Goal: Task Accomplishment & Management: Use online tool/utility

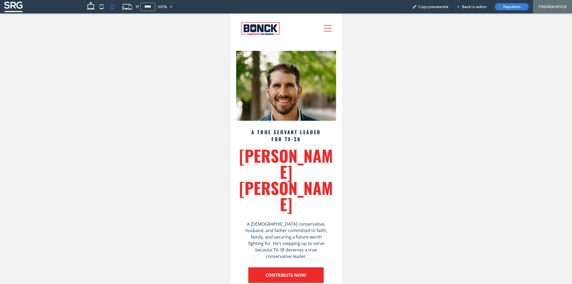
scroll to position [279, 0]
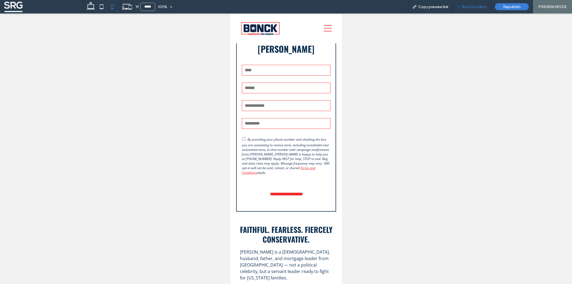
click at [476, 5] on span "Back to editor" at bounding box center [474, 7] width 25 height 5
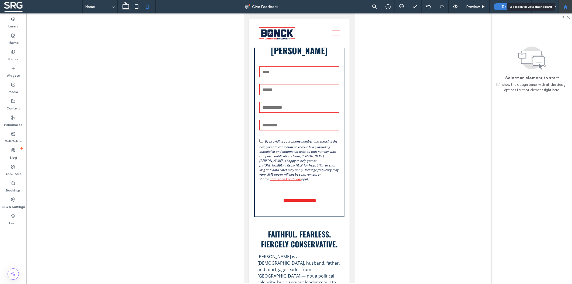
click at [565, 8] on use at bounding box center [565, 7] width 4 height 4
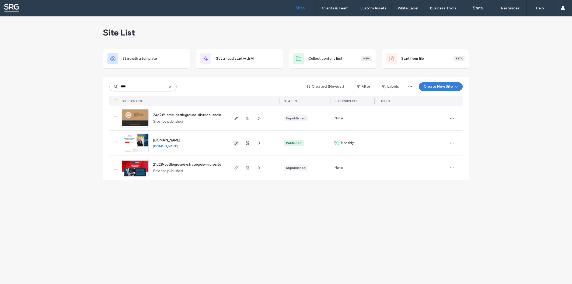
type input "****"
click at [236, 145] on icon "button" at bounding box center [236, 143] width 4 height 4
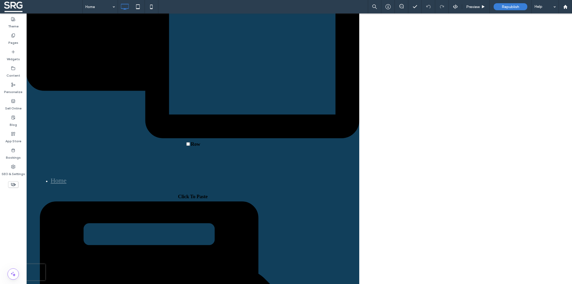
scroll to position [250, 0]
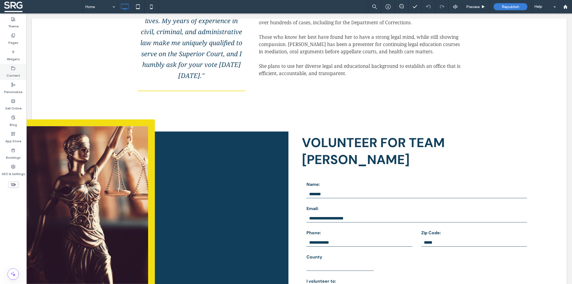
click at [13, 72] on label "Content" at bounding box center [13, 75] width 14 height 8
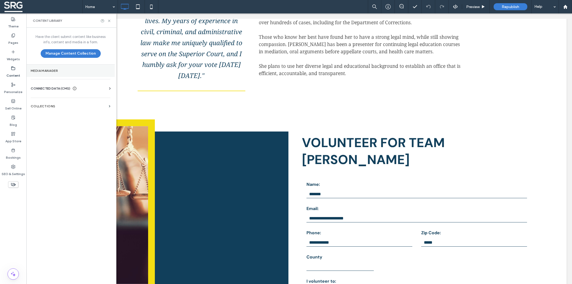
click at [61, 74] on section "Media Manager" at bounding box center [70, 71] width 88 height 12
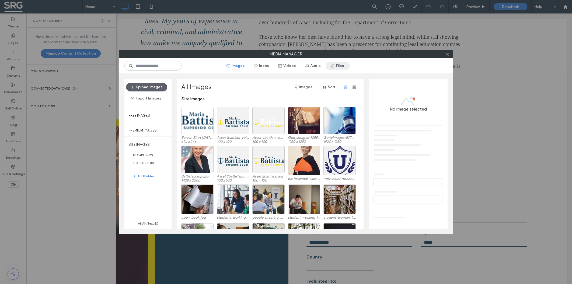
click at [350, 65] on button "Files" at bounding box center [337, 66] width 24 height 9
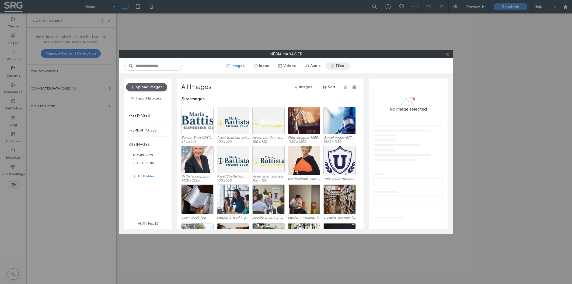
click at [350, 66] on button "Files" at bounding box center [337, 66] width 24 height 9
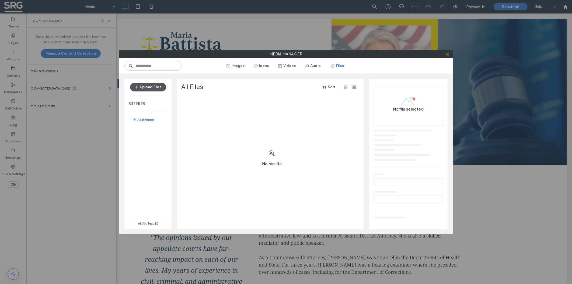
click at [149, 85] on button "Upload Files" at bounding box center [148, 87] width 36 height 9
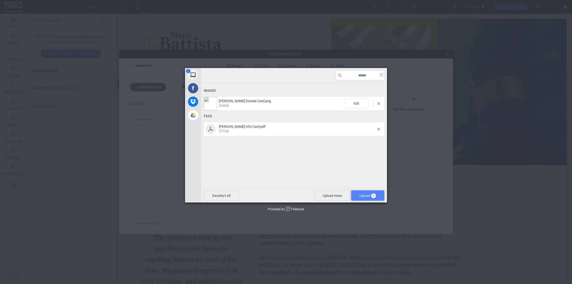
click at [361, 196] on span "Upload 2" at bounding box center [367, 196] width 16 height 4
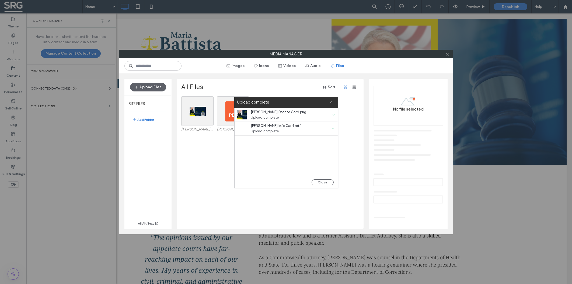
click at [501, 201] on div "Media Manager Images Icons Videos Audio Files Upload Files SITE FILES Add Folde…" at bounding box center [286, 142] width 572 height 284
click at [448, 54] on icon at bounding box center [447, 54] width 4 height 4
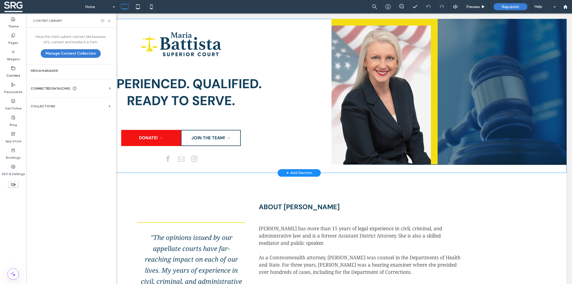
click at [136, 167] on div "Experienced. qualified. ﻿ ready to serve. DONATE! → Click To Paste JOIN THE TEA…" at bounding box center [299, 96] width 534 height 154
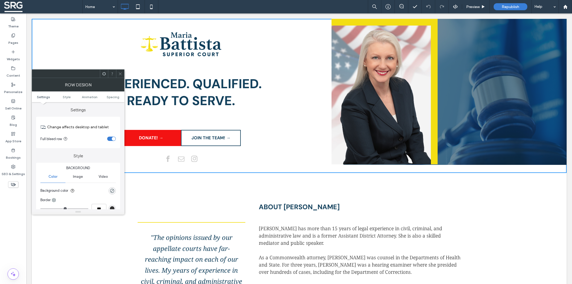
click at [122, 74] on icon at bounding box center [120, 74] width 4 height 4
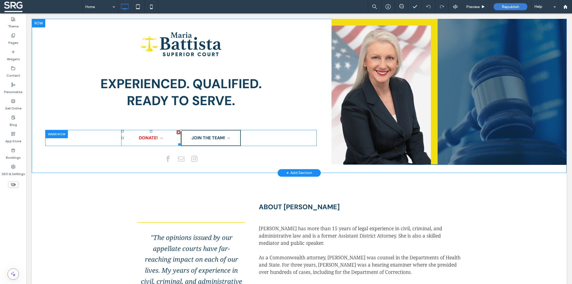
click at [132, 138] on link "DONATE! →" at bounding box center [151, 138] width 60 height 16
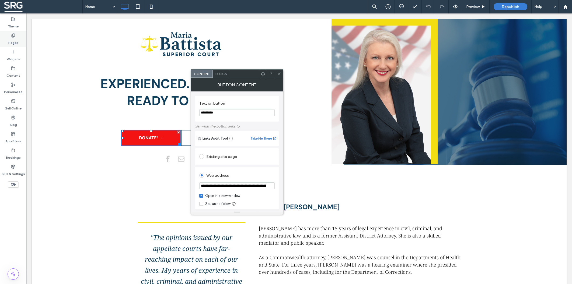
click at [14, 38] on label "Pages" at bounding box center [13, 42] width 10 height 8
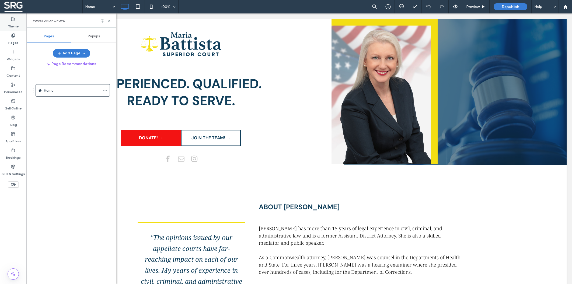
click at [15, 23] on label "Theme" at bounding box center [13, 25] width 10 height 8
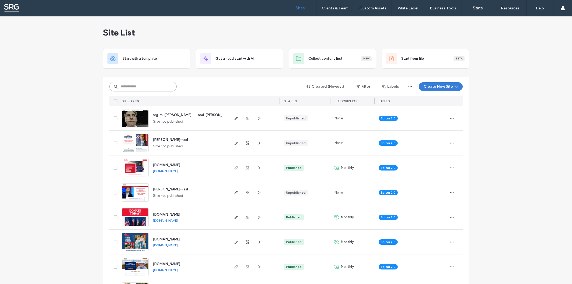
click at [149, 87] on input at bounding box center [142, 87] width 67 height 10
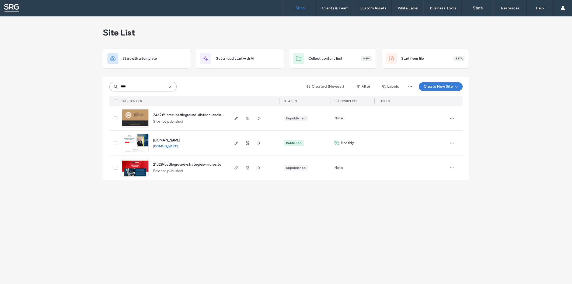
type input "****"
click at [170, 141] on span "www.battistaforjudge.com" at bounding box center [166, 140] width 27 height 4
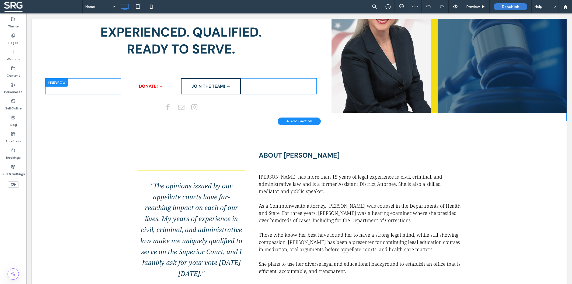
scroll to position [52, 0]
click at [132, 92] on link "DONATE! →" at bounding box center [151, 86] width 60 height 16
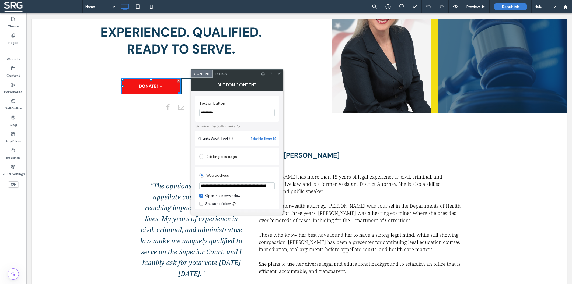
scroll to position [0, 0]
click at [277, 75] on icon at bounding box center [279, 74] width 4 height 4
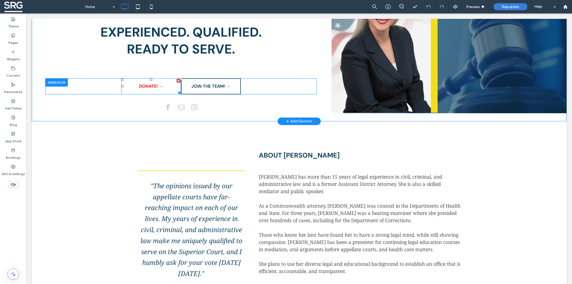
click at [128, 83] on link "DONATE! →" at bounding box center [151, 86] width 60 height 16
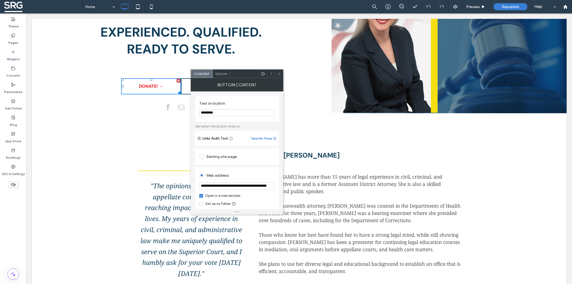
click at [128, 83] on link "DONATE! →" at bounding box center [151, 86] width 60 height 16
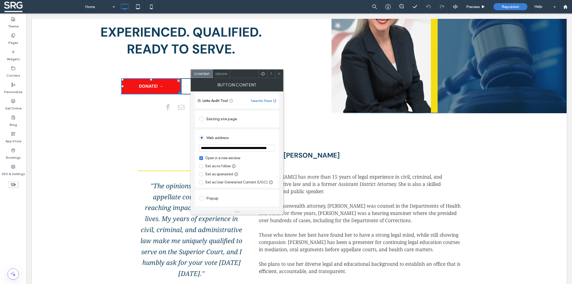
scroll to position [18, 0]
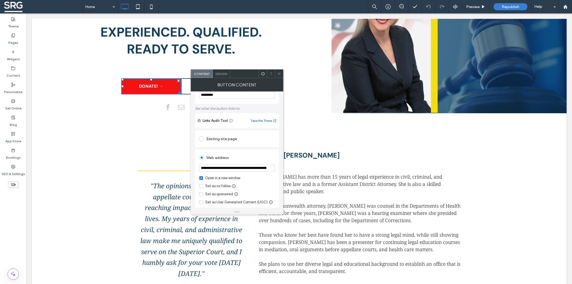
click at [222, 72] on span "Design" at bounding box center [221, 74] width 12 height 4
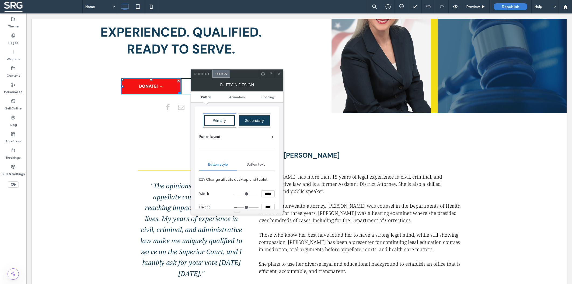
click at [220, 121] on span "Primary" at bounding box center [219, 120] width 13 height 5
click at [249, 122] on span "Secondary" at bounding box center [254, 120] width 19 height 5
click at [132, 125] on div "About [PERSON_NAME] Click To Paste Row + Add Section" at bounding box center [299, 143] width 534 height 45
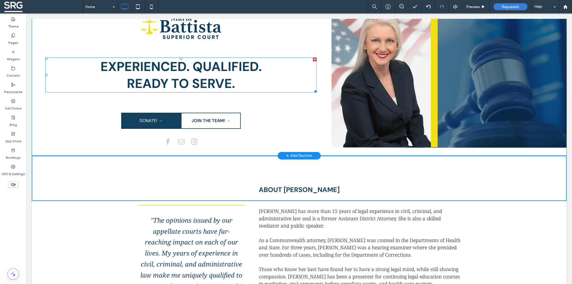
scroll to position [0, 0]
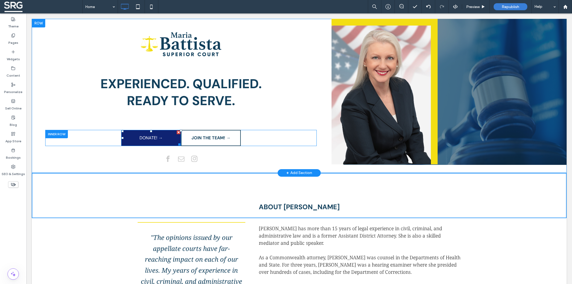
click at [131, 134] on link "DONATE! →" at bounding box center [151, 138] width 60 height 16
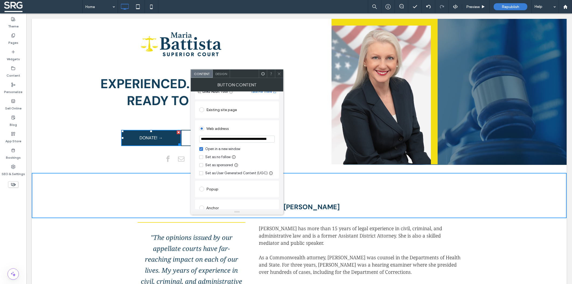
scroll to position [40, 0]
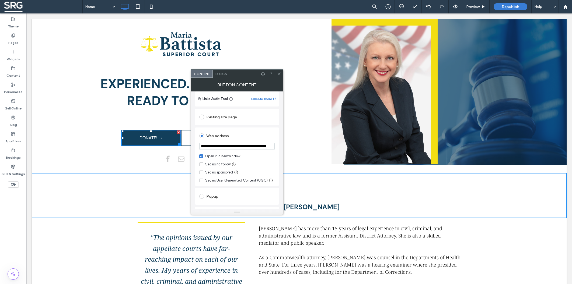
click at [224, 74] on span "Design" at bounding box center [221, 74] width 12 height 4
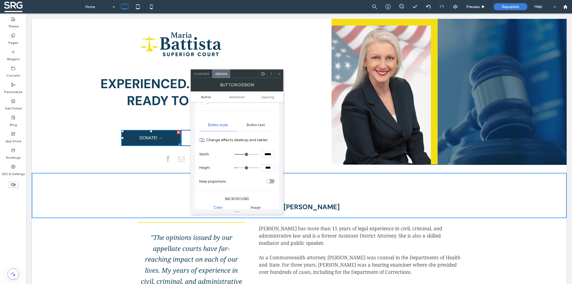
scroll to position [107, 0]
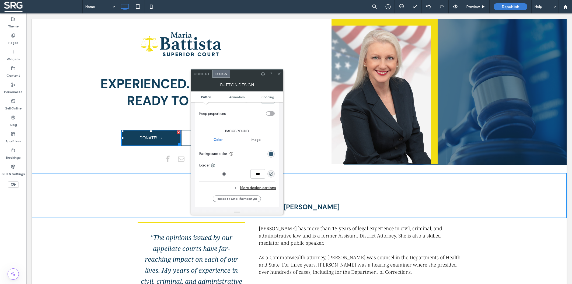
click at [270, 156] on div "rgb(18, 63, 91)" at bounding box center [271, 154] width 5 height 5
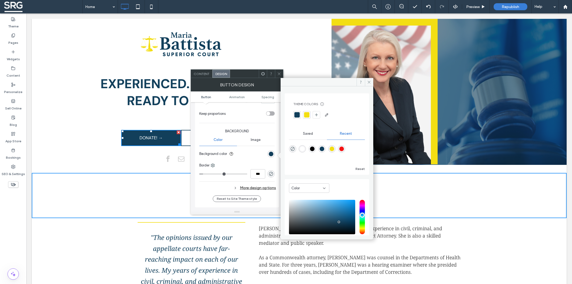
click at [295, 114] on div at bounding box center [296, 114] width 5 height 5
click at [270, 135] on div "Image" at bounding box center [256, 140] width 38 height 12
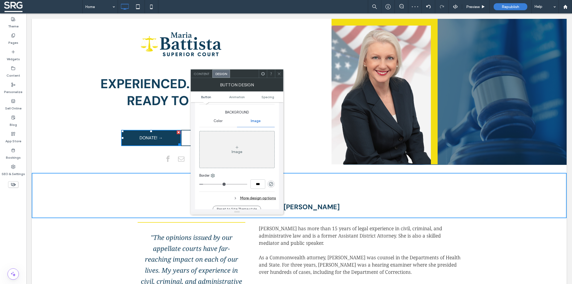
scroll to position [130, 0]
click at [222, 118] on span "Color" at bounding box center [217, 117] width 9 height 4
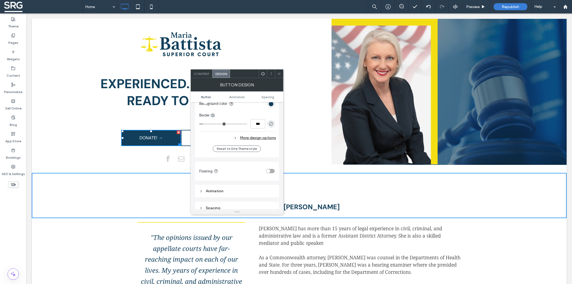
scroll to position [158, 0]
click at [254, 135] on div "More design options" at bounding box center [237, 136] width 77 height 7
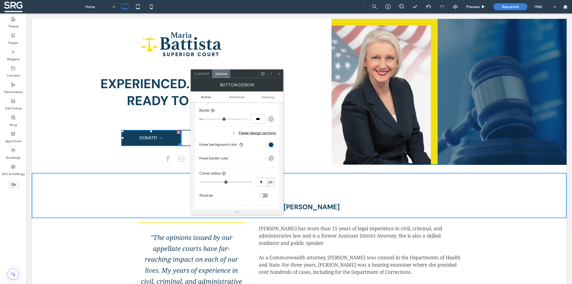
scroll to position [164, 0]
click at [271, 145] on div "rgb(17, 63, 91)" at bounding box center [271, 143] width 5 height 5
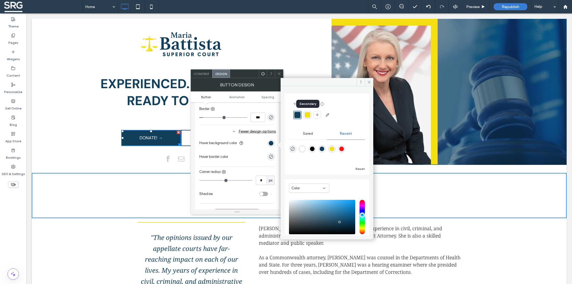
click at [308, 115] on div at bounding box center [307, 114] width 5 height 5
click at [270, 158] on icon "rgba(0, 0, 0, 0)" at bounding box center [271, 156] width 5 height 5
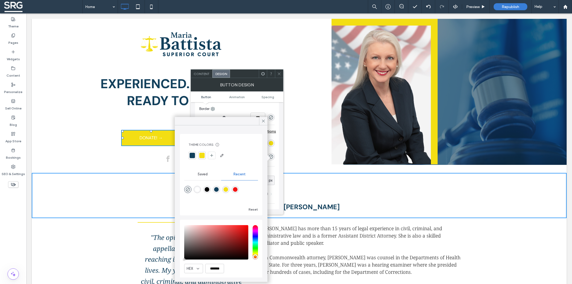
click at [190, 155] on div at bounding box center [191, 155] width 5 height 5
click at [262, 122] on use at bounding box center [263, 121] width 3 height 3
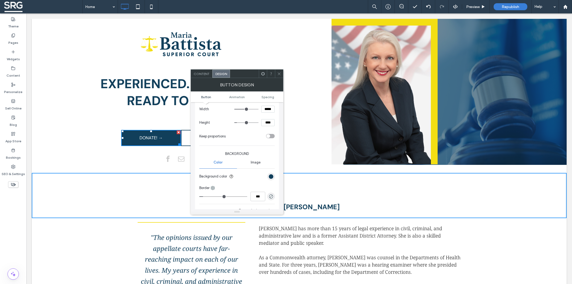
scroll to position [40, 0]
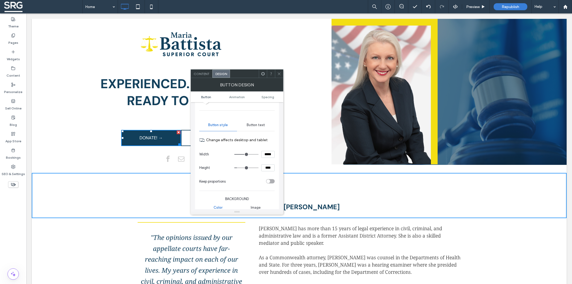
click at [256, 125] on span "Button text" at bounding box center [256, 125] width 18 height 4
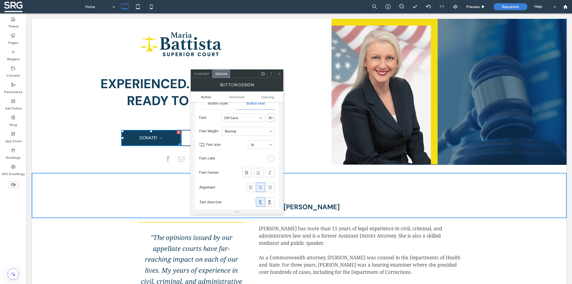
scroll to position [73, 0]
click at [245, 161] on icon at bounding box center [246, 160] width 5 height 5
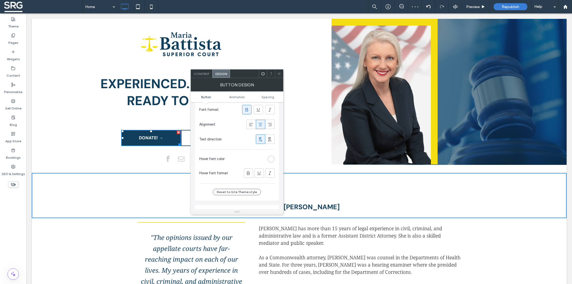
scroll to position [124, 0]
click at [269, 159] on div "rgb(255, 255, 255)" at bounding box center [271, 159] width 5 height 5
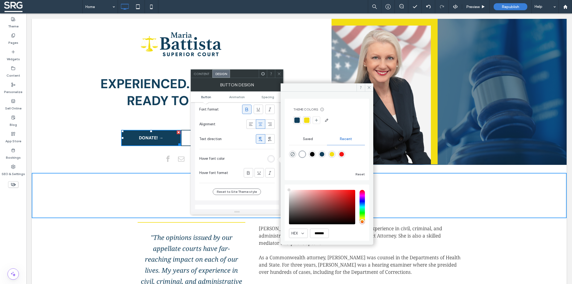
click at [297, 122] on div at bounding box center [296, 120] width 5 height 5
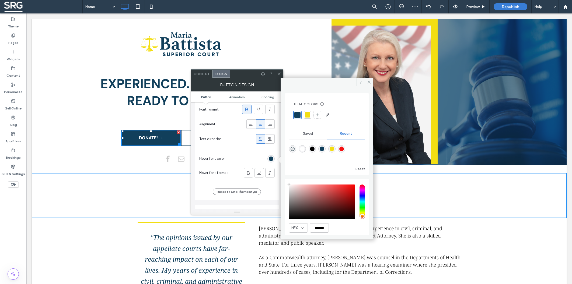
click at [174, 106] on span "﻿ ready to serve." at bounding box center [181, 100] width 108 height 17
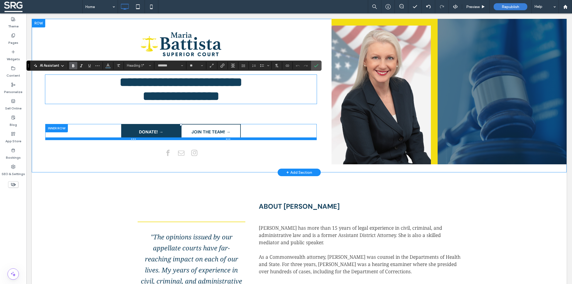
click at [192, 140] on div at bounding box center [180, 139] width 271 height 3
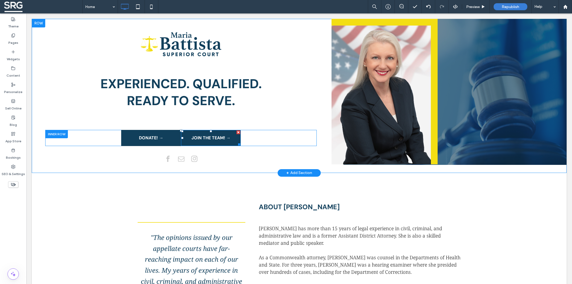
click at [191, 140] on span "JOIN THE TEAM! →" at bounding box center [210, 138] width 39 height 14
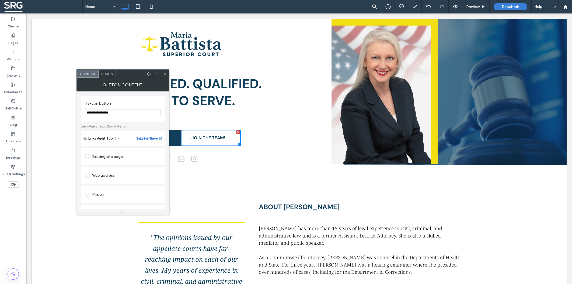
click at [112, 78] on div "Button Content" at bounding box center [122, 84] width 93 height 13
click at [109, 75] on span "Design" at bounding box center [107, 74] width 12 height 4
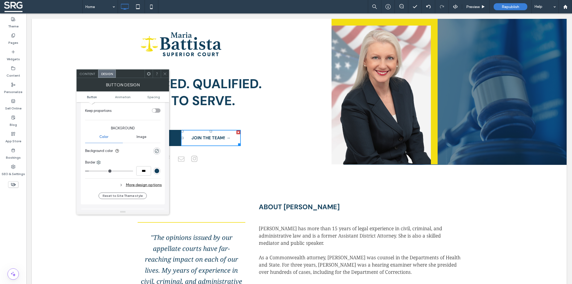
scroll to position [113, 0]
click at [156, 169] on div "rgb(17, 63, 91)" at bounding box center [156, 168] width 5 height 5
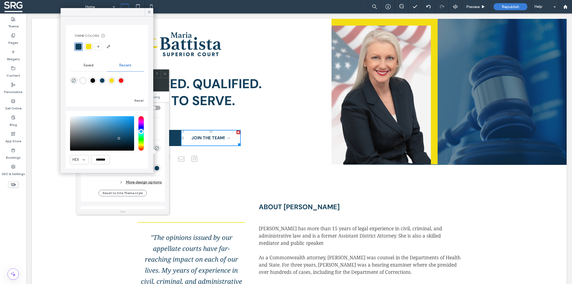
click at [78, 48] on div at bounding box center [78, 47] width 6 height 6
click at [100, 182] on div "More design options" at bounding box center [123, 182] width 77 height 7
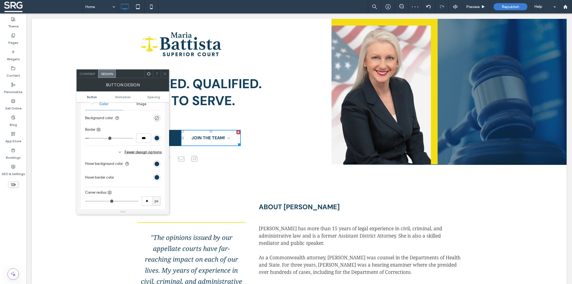
scroll to position [147, 0]
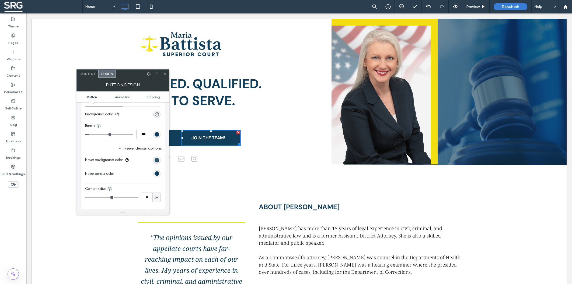
click at [159, 161] on div "rgb(17, 63, 91)" at bounding box center [156, 160] width 5 height 5
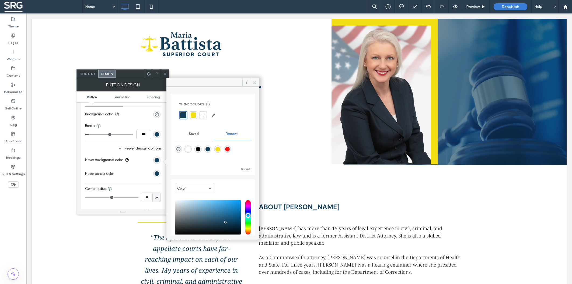
click at [185, 111] on div at bounding box center [183, 115] width 8 height 8
click at [158, 174] on div "rgb(17, 63, 91)" at bounding box center [156, 173] width 5 height 5
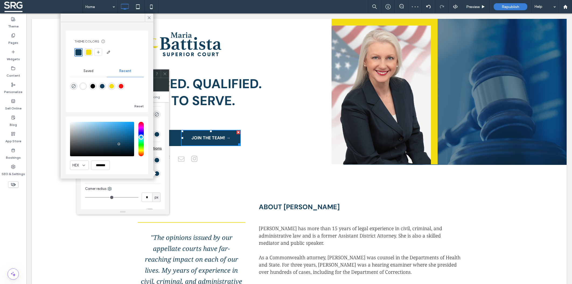
click at [80, 52] on div at bounding box center [78, 52] width 6 height 6
drag, startPoint x: 149, startPoint y: 18, endPoint x: 123, endPoint y: 5, distance: 29.6
click at [149, 18] on icon at bounding box center [149, 17] width 5 height 5
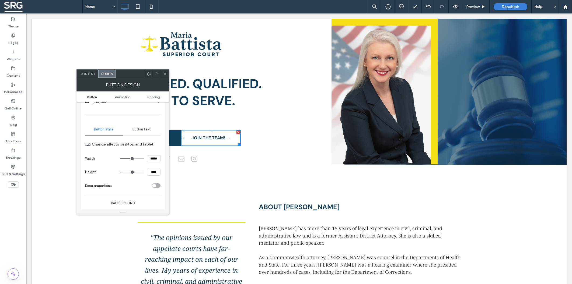
scroll to position [34, 0]
click at [146, 131] on span "Button text" at bounding box center [141, 131] width 18 height 4
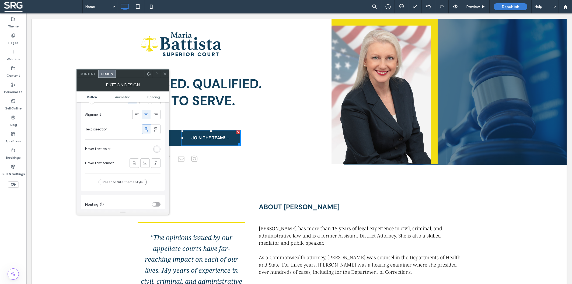
scroll to position [136, 0]
click at [156, 148] on div "rgb(255, 255, 255)" at bounding box center [156, 147] width 5 height 5
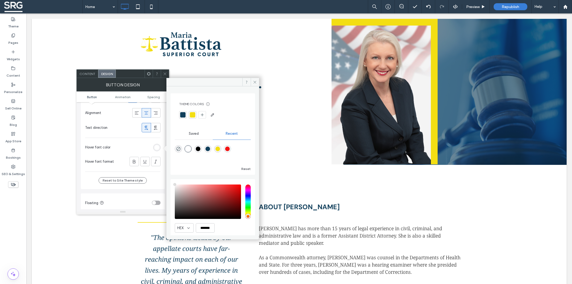
click at [192, 114] on div at bounding box center [192, 114] width 5 height 5
click at [257, 82] on icon at bounding box center [255, 82] width 4 height 4
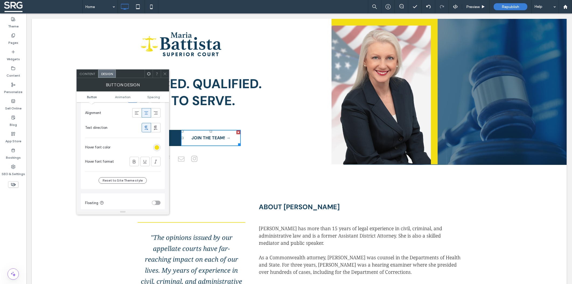
click at [167, 76] on icon at bounding box center [165, 74] width 4 height 4
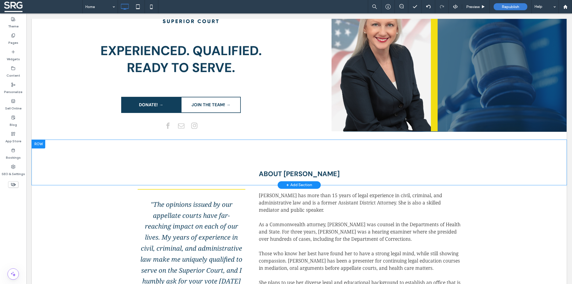
scroll to position [43, 0]
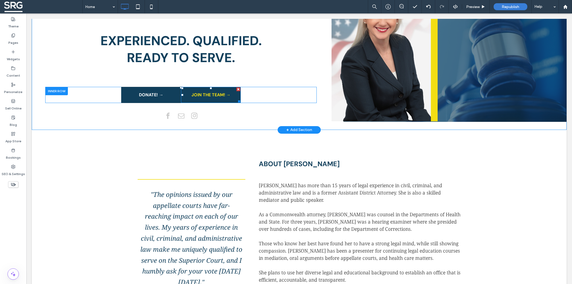
click at [198, 96] on span "JOIN THE TEAM! →" at bounding box center [210, 95] width 39 height 14
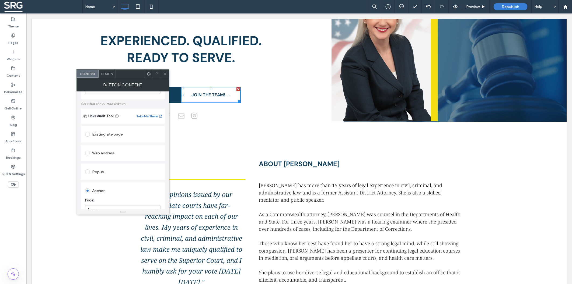
scroll to position [73, 0]
click at [109, 76] on div "Design" at bounding box center [106, 74] width 17 height 8
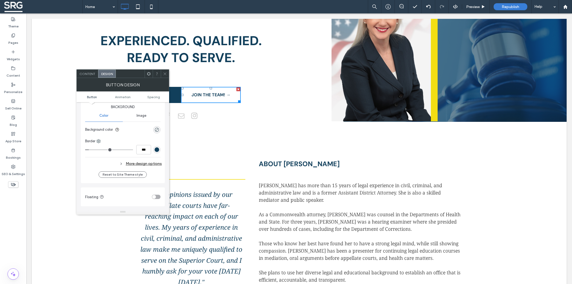
scroll to position [130, 0]
click at [148, 167] on div "More design options" at bounding box center [123, 165] width 77 height 7
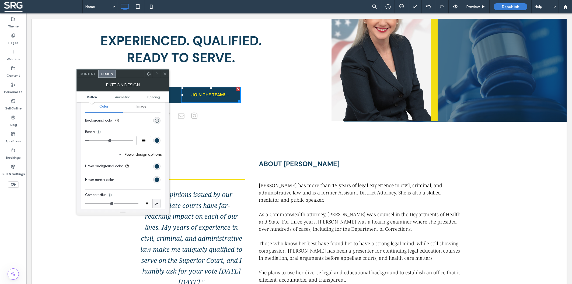
scroll to position [147, 0]
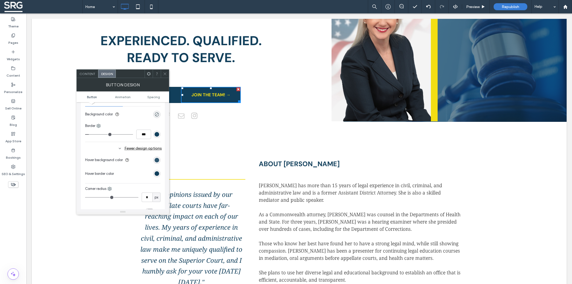
click at [157, 161] on div "rgb(17, 63, 91)" at bounding box center [156, 160] width 5 height 5
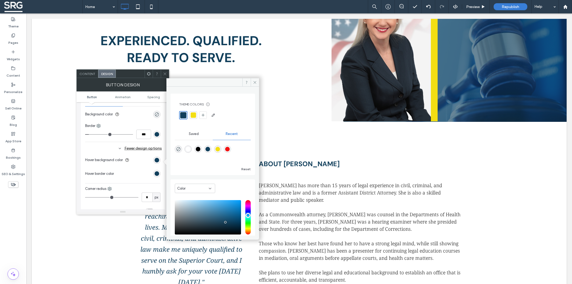
click at [192, 115] on div at bounding box center [193, 114] width 5 height 5
click at [139, 180] on div "Hover background color Hover border color" at bounding box center [122, 166] width 75 height 27
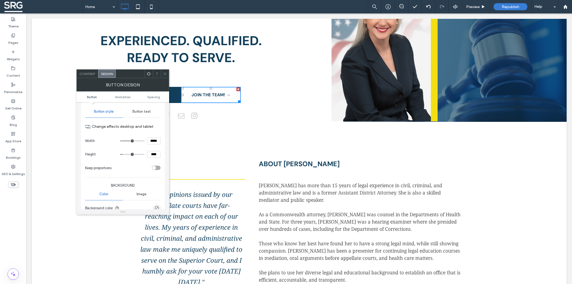
scroll to position [34, 0]
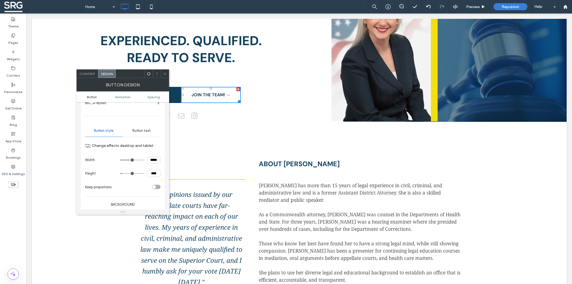
click at [145, 132] on span "Button text" at bounding box center [141, 131] width 18 height 4
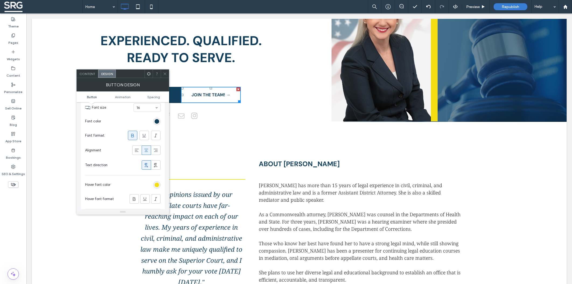
scroll to position [119, 0]
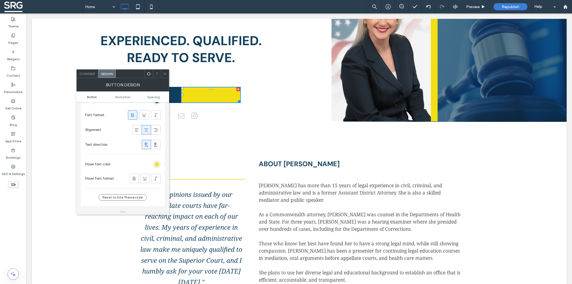
click at [157, 166] on div "rgb(243, 222, 19)" at bounding box center [156, 164] width 5 height 5
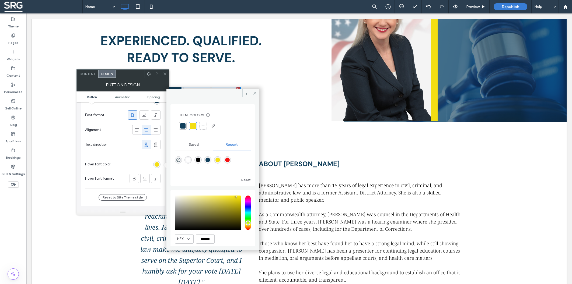
click at [183, 126] on div at bounding box center [182, 125] width 5 height 5
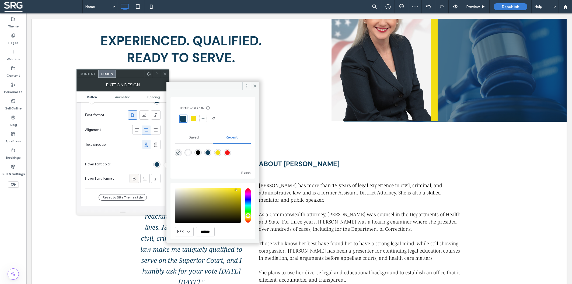
click at [137, 179] on icon at bounding box center [133, 178] width 5 height 5
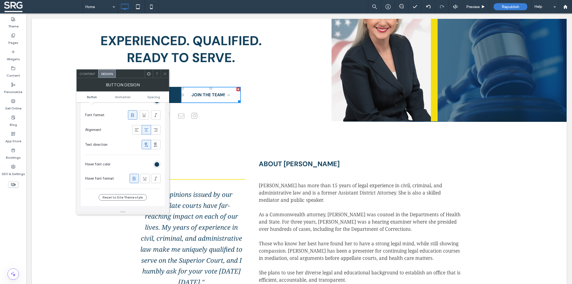
click at [165, 73] on icon at bounding box center [165, 74] width 4 height 4
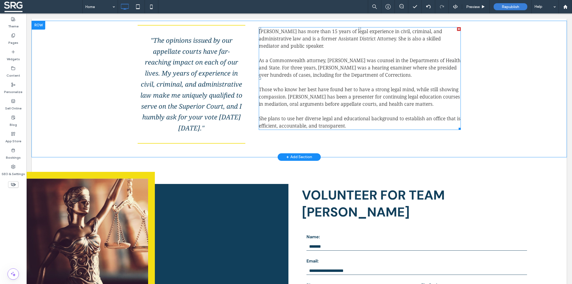
scroll to position [164, 0]
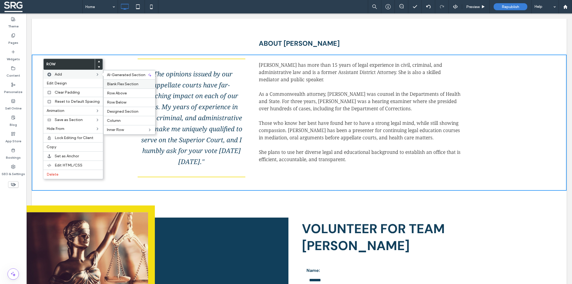
click at [118, 82] on span "Blank Flex Section" at bounding box center [122, 84] width 31 height 5
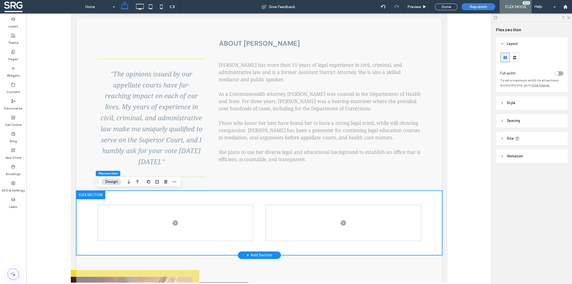
click at [258, 199] on div at bounding box center [258, 223] width 323 height 65
click at [212, 226] on span at bounding box center [174, 222] width 155 height 35
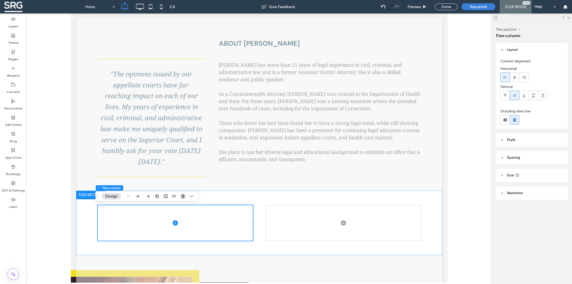
drag, startPoint x: 183, startPoint y: 194, endPoint x: 128, endPoint y: 187, distance: 56.1
click at [183, 194] on span "button" at bounding box center [183, 196] width 6 height 6
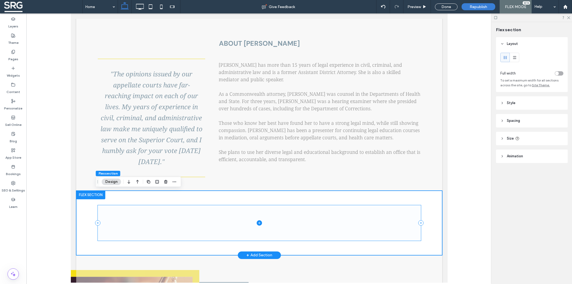
click at [274, 217] on span at bounding box center [258, 222] width 323 height 35
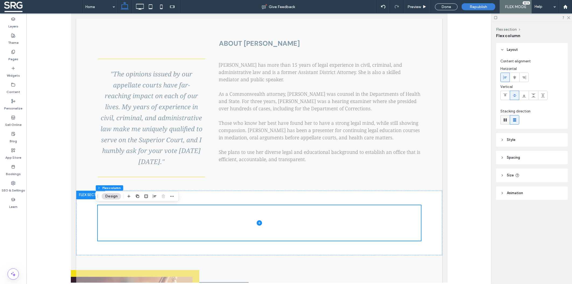
click at [508, 121] on div at bounding box center [504, 119] width 9 height 9
type input "*"
type input "**"
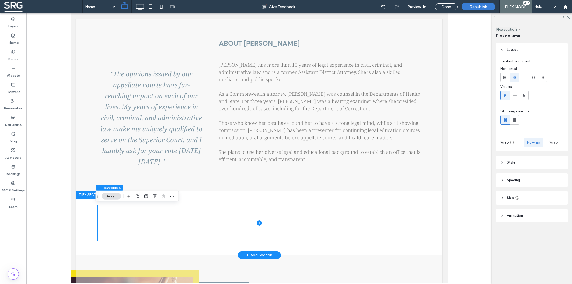
click at [351, 196] on div at bounding box center [258, 223] width 323 height 65
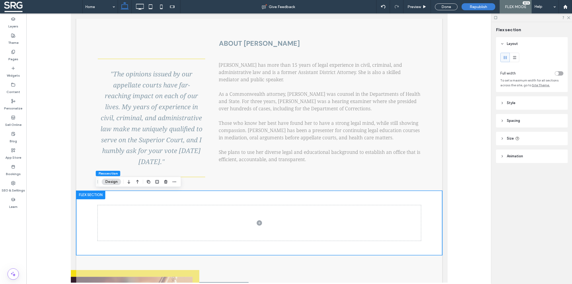
click at [504, 103] on header "Style" at bounding box center [532, 102] width 72 height 13
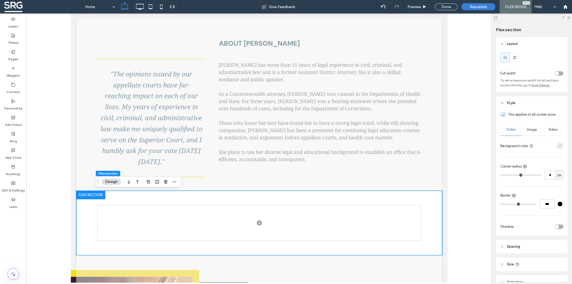
click at [557, 146] on icon "empty color" at bounding box center [559, 146] width 5 height 5
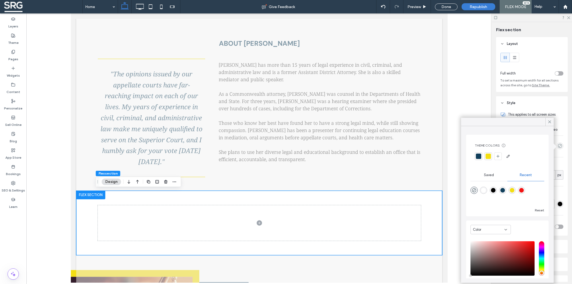
click at [479, 157] on div at bounding box center [478, 156] width 5 height 5
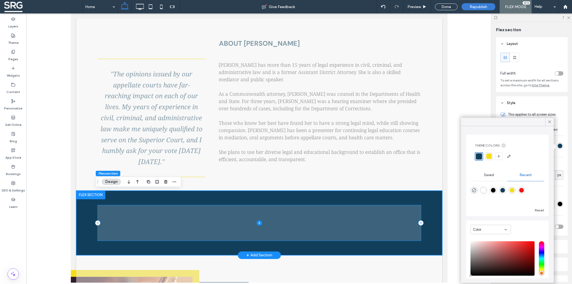
click at [259, 224] on icon at bounding box center [259, 223] width 0 height 2
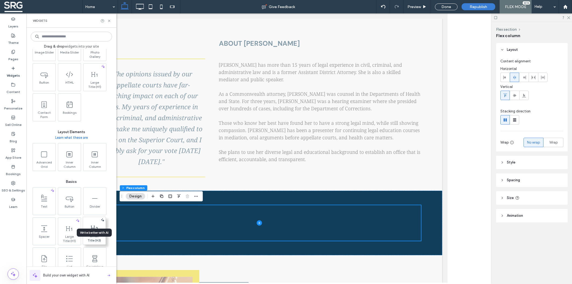
scroll to position [141, 0]
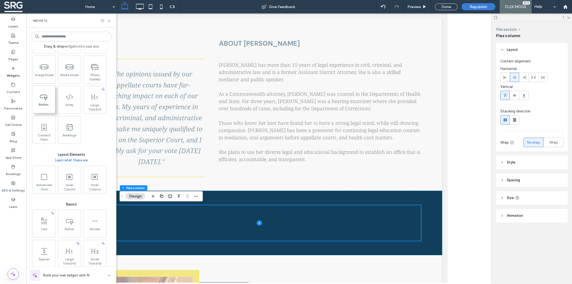
click at [43, 100] on icon at bounding box center [43, 96] width 9 height 9
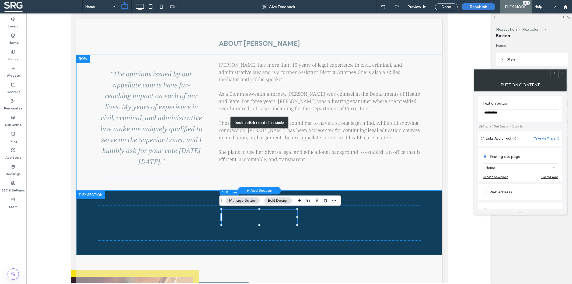
type input "**"
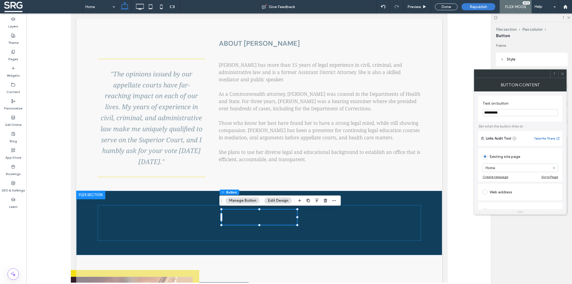
click at [562, 73] on use at bounding box center [562, 73] width 3 height 3
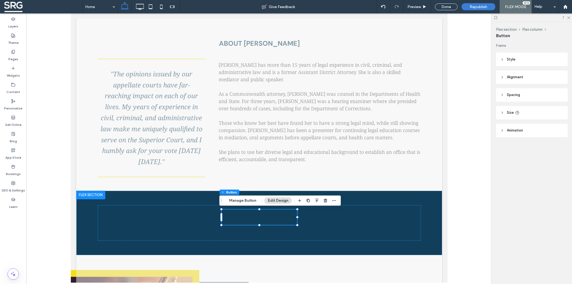
click at [502, 61] on icon at bounding box center [502, 60] width 4 height 4
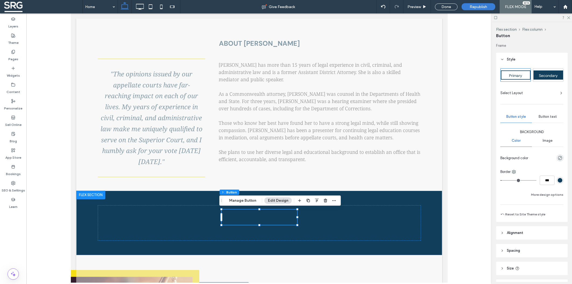
click at [536, 73] on div "Secondary" at bounding box center [548, 75] width 30 height 9
click at [557, 158] on div "rgb(18, 63, 91)" at bounding box center [559, 158] width 5 height 5
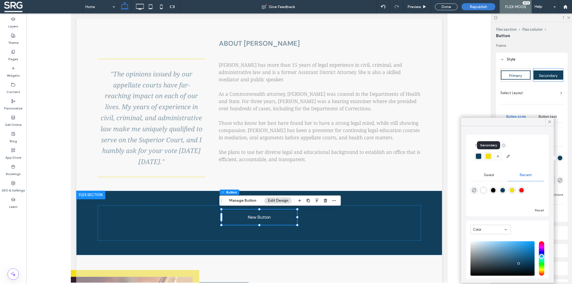
click at [487, 159] on div at bounding box center [487, 156] width 5 height 5
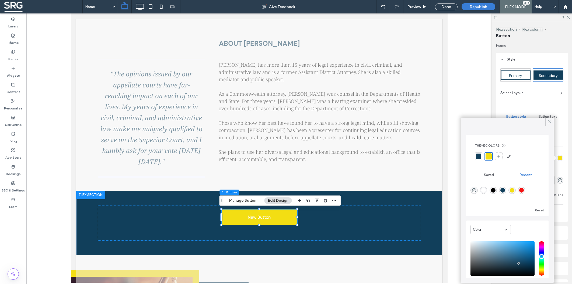
click at [549, 121] on icon at bounding box center [549, 121] width 5 height 5
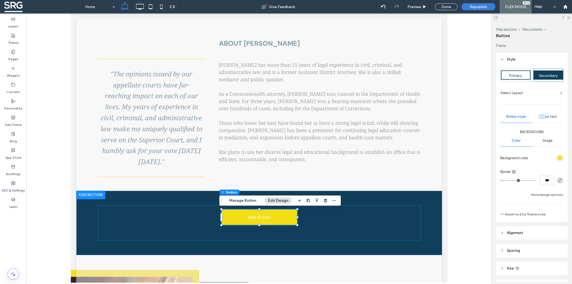
click at [543, 115] on div "Button text" at bounding box center [547, 117] width 31 height 12
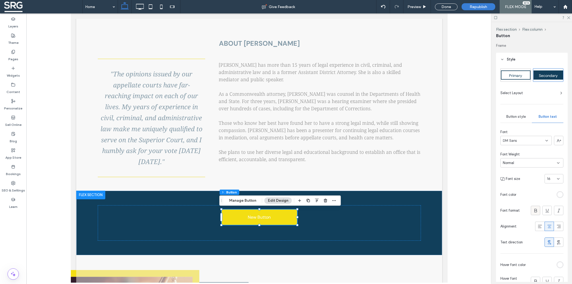
click at [533, 210] on icon at bounding box center [535, 210] width 5 height 5
click at [556, 180] on icon at bounding box center [558, 179] width 4 height 4
click at [526, 186] on div "Font DM Sans Font Weight Bold Font size 16 Font color Font format Alignment Tex…" at bounding box center [531, 188] width 63 height 118
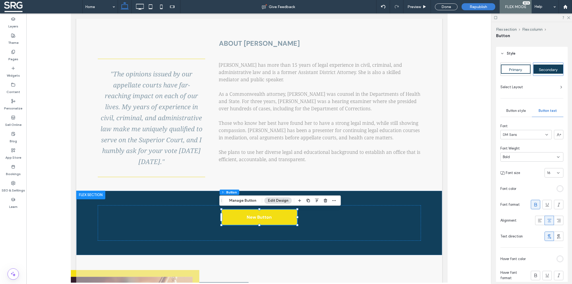
scroll to position [24, 0]
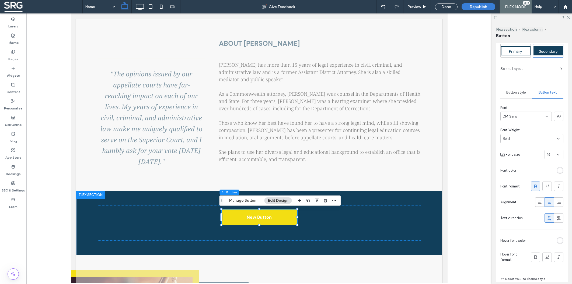
click at [557, 171] on div "rgb(255, 255, 255)" at bounding box center [559, 170] width 5 height 5
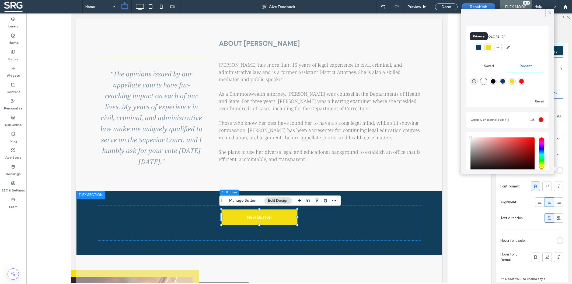
click at [478, 46] on div at bounding box center [478, 47] width 5 height 5
click at [529, 220] on div at bounding box center [544, 217] width 38 height 9
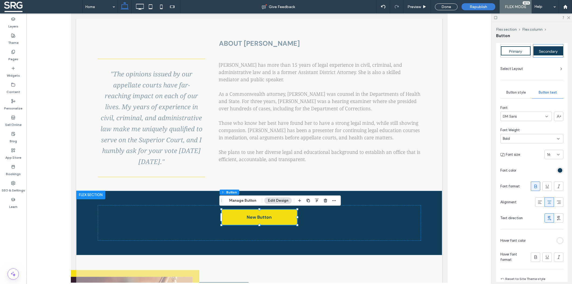
click at [559, 240] on div "rgb(255, 255, 255)" at bounding box center [559, 240] width 7 height 7
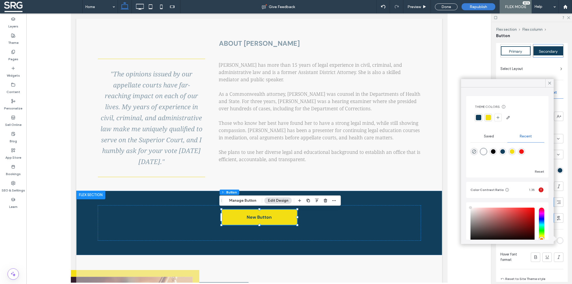
click at [479, 117] on div at bounding box center [478, 117] width 5 height 5
click at [523, 250] on div "Hover font color Hover font format" at bounding box center [531, 249] width 63 height 27
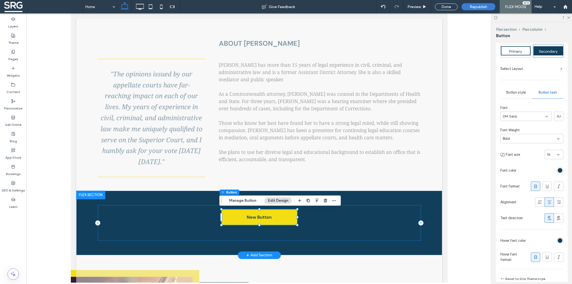
click at [263, 218] on span "New Button" at bounding box center [258, 217] width 25 height 6
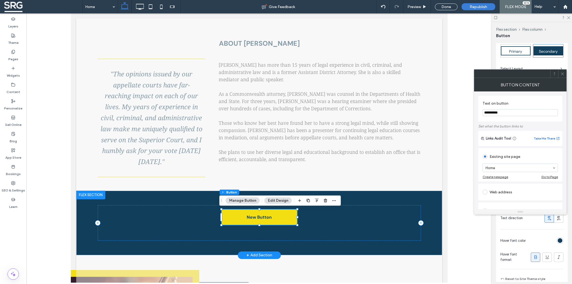
click at [263, 218] on span "New Button" at bounding box center [258, 217] width 25 height 6
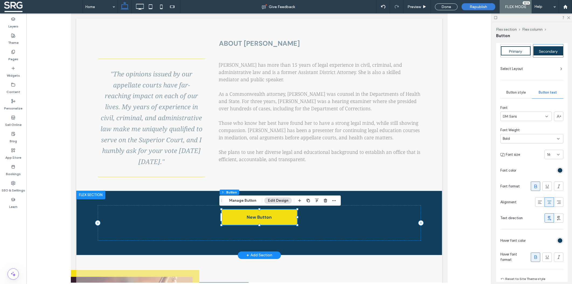
click at [263, 218] on span "New Button" at bounding box center [258, 217] width 25 height 6
click at [246, 199] on button "Manage Button" at bounding box center [243, 201] width 34 height 6
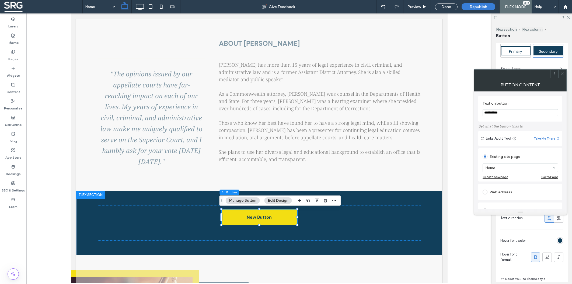
drag, startPoint x: 513, startPoint y: 114, endPoint x: 467, endPoint y: 107, distance: 46.0
click at [482, 109] on input "**********" at bounding box center [519, 112] width 75 height 7
paste input "**********"
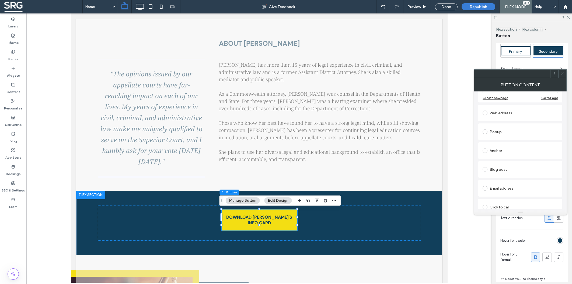
scroll to position [106, 0]
type input "**********"
click at [486, 201] on span at bounding box center [484, 201] width 5 height 5
click at [498, 201] on div "File" at bounding box center [520, 200] width 75 height 5
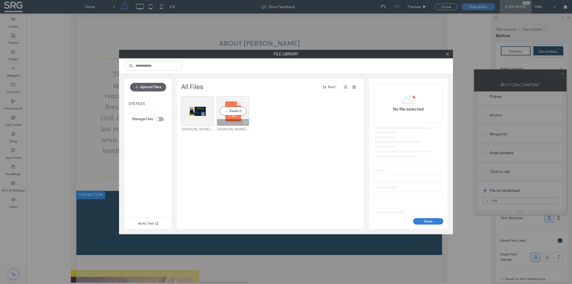
click at [233, 111] on div "Select" at bounding box center [233, 111] width 32 height 30
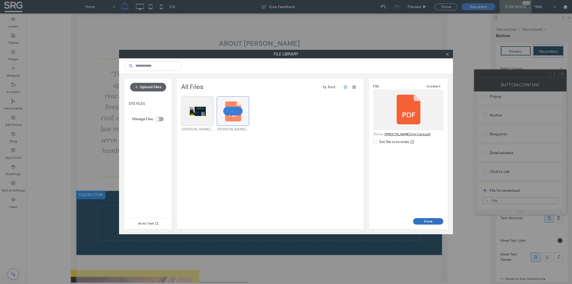
click at [427, 222] on button "Done" at bounding box center [428, 221] width 30 height 6
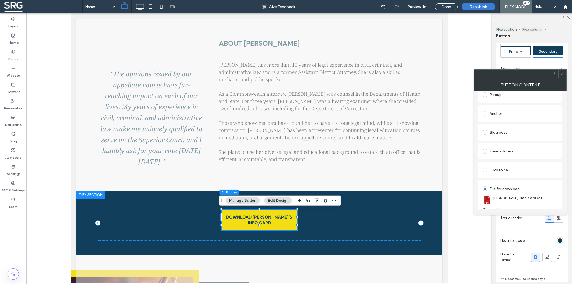
click at [561, 73] on icon at bounding box center [562, 74] width 4 height 4
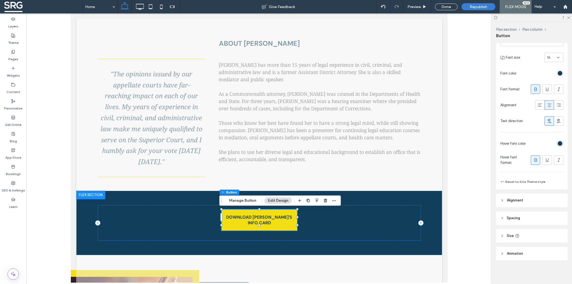
scroll to position [0, 0]
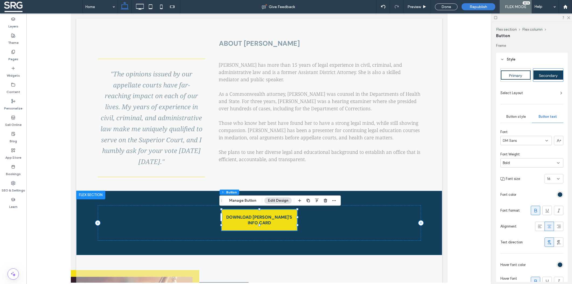
click at [525, 90] on div "Select Layout" at bounding box center [531, 92] width 63 height 9
click at [546, 94] on div "Select Layout" at bounding box center [531, 92] width 63 height 5
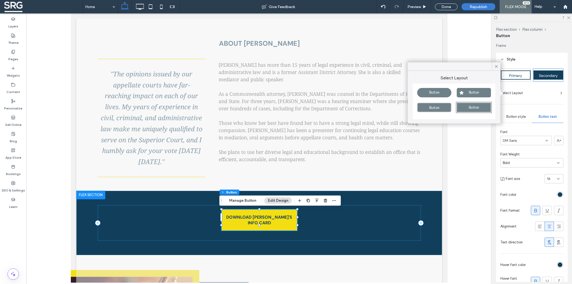
click at [476, 92] on span "Button" at bounding box center [474, 92] width 10 height 4
type input "**"
click at [497, 66] on icon at bounding box center [496, 66] width 5 height 5
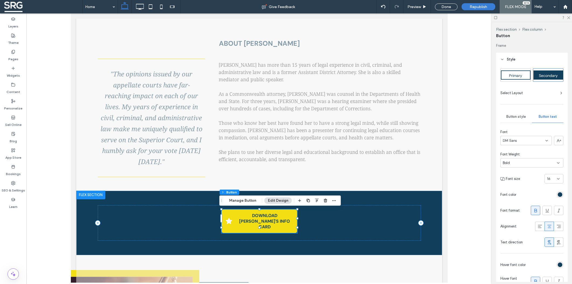
click at [522, 114] on div "Button style" at bounding box center [515, 117] width 31 height 12
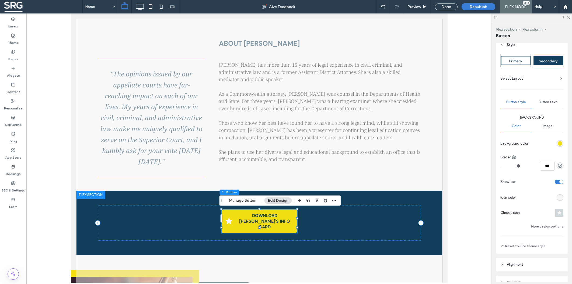
scroll to position [29, 0]
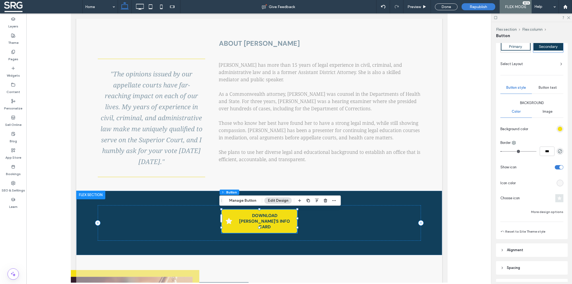
click at [557, 197] on icon at bounding box center [559, 198] width 4 height 4
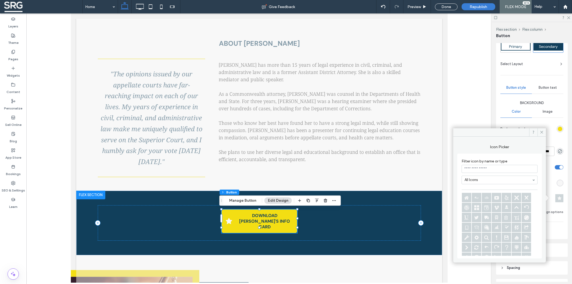
click at [481, 172] on input at bounding box center [499, 169] width 76 height 8
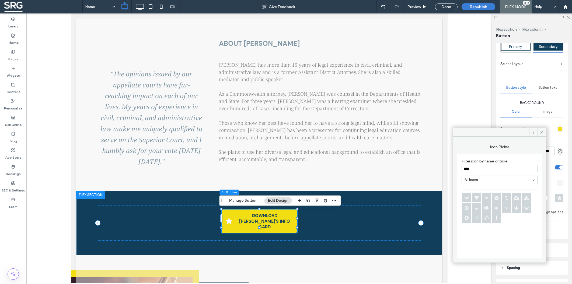
type input "****"
click at [526, 200] on icon at bounding box center [525, 198] width 9 height 9
click at [541, 132] on icon at bounding box center [541, 132] width 4 height 4
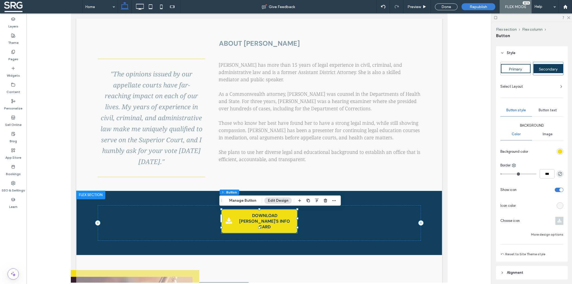
scroll to position [5, 0]
click at [557, 207] on div "rgb(247, 247, 247)" at bounding box center [559, 207] width 5 height 5
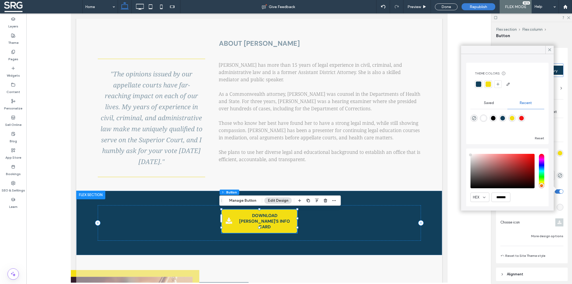
click at [494, 119] on div "rgba(0, 0, 0, 1)" at bounding box center [493, 118] width 5 height 5
click at [504, 119] on div "rgba(17, 63, 91, 1)" at bounding box center [502, 118] width 5 height 5
type input "*******"
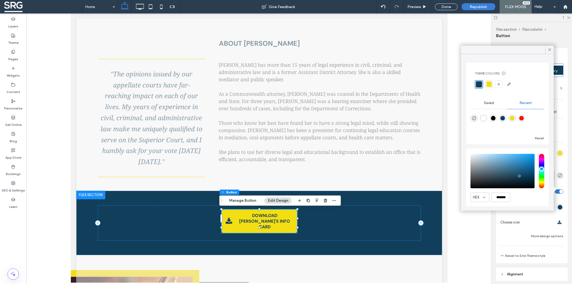
click at [527, 220] on div "Choose icon" at bounding box center [531, 223] width 63 height 8
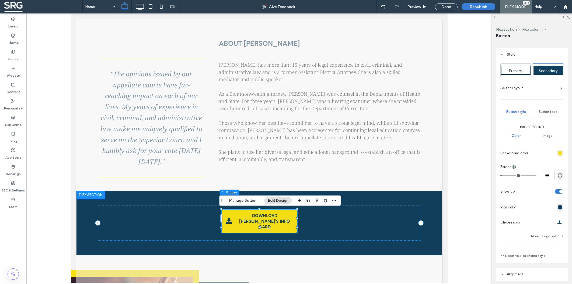
click at [547, 110] on div "Button text" at bounding box center [547, 112] width 31 height 12
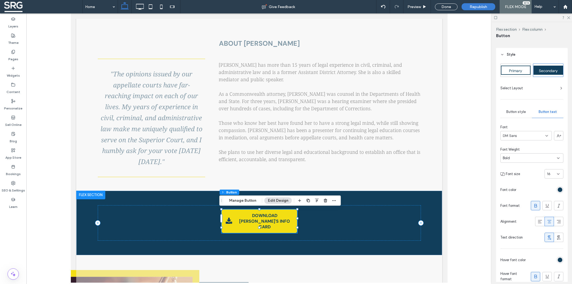
click at [556, 173] on icon at bounding box center [558, 174] width 4 height 4
click at [548, 209] on div "18" at bounding box center [550, 209] width 18 height 9
click at [320, 224] on div "DOWNLOAD [PERSON_NAME]'S INFO CARD" at bounding box center [258, 222] width 323 height 35
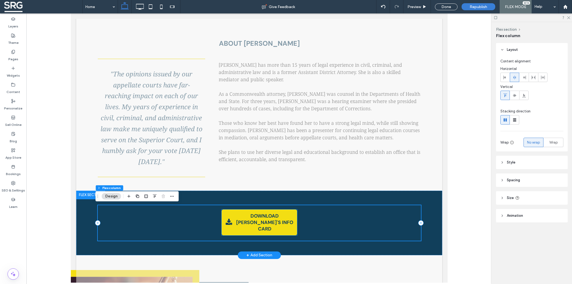
click at [285, 224] on span "DOWNLOAD [PERSON_NAME]'S INFO CARD" at bounding box center [264, 222] width 60 height 19
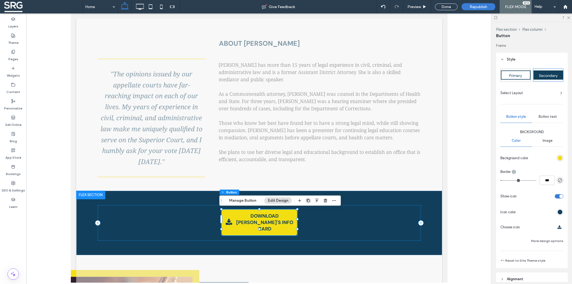
click at [306, 200] on icon "button" at bounding box center [308, 201] width 4 height 4
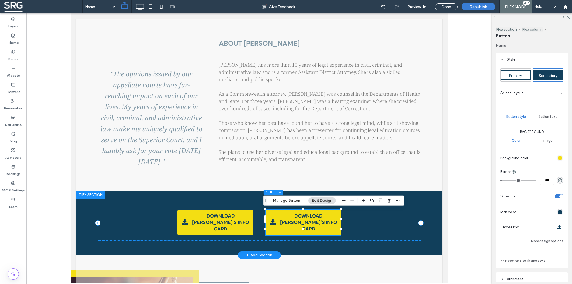
click at [309, 219] on span "DOWNLOAD [PERSON_NAME]'S INFO CARD" at bounding box center [308, 222] width 60 height 19
click at [289, 201] on button "Manage Button" at bounding box center [286, 201] width 34 height 6
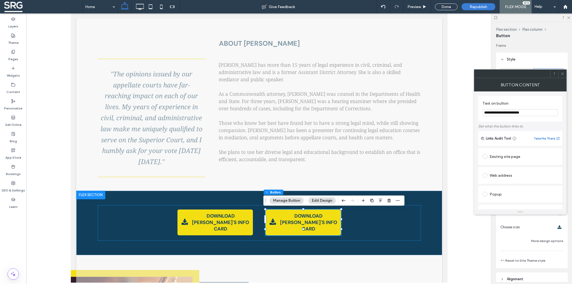
click at [524, 114] on input "**********" at bounding box center [519, 112] width 75 height 7
paste input "**"
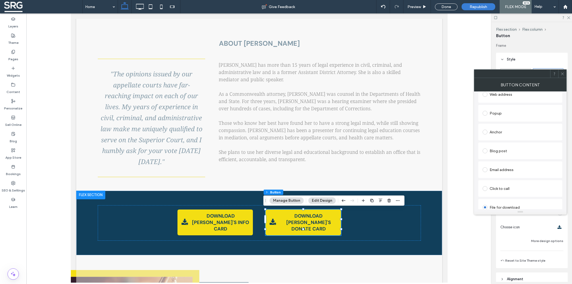
scroll to position [106, 0]
type input "**********"
click at [491, 204] on div "Change file" at bounding box center [490, 205] width 17 height 4
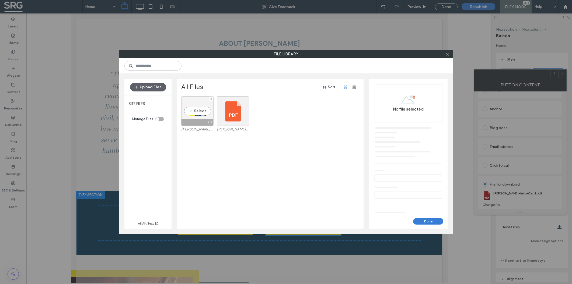
click at [198, 112] on div "Select" at bounding box center [197, 111] width 32 height 30
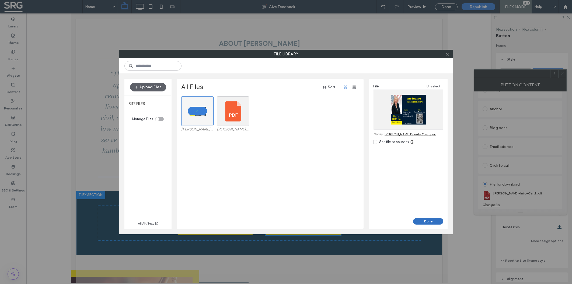
click at [428, 222] on button "Done" at bounding box center [428, 221] width 30 height 6
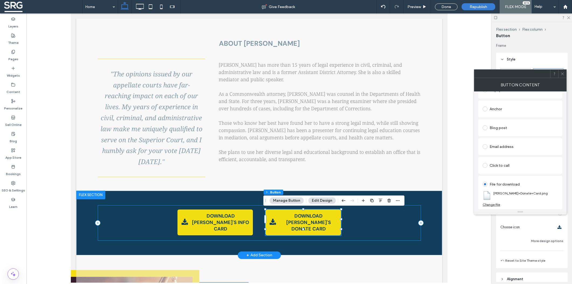
click at [388, 230] on div "DOWNLOAD [PERSON_NAME]'S INFO CARD DOWNLOAD [PERSON_NAME]'S DONATE CARD" at bounding box center [258, 222] width 323 height 35
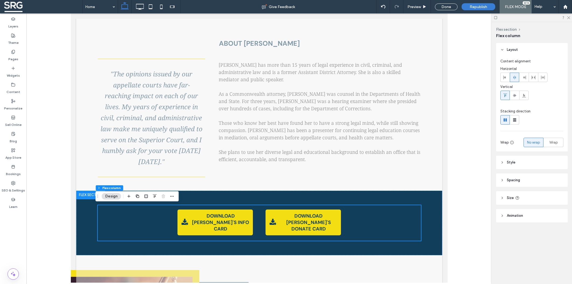
click at [502, 198] on icon at bounding box center [502, 198] width 4 height 4
click at [434, 221] on div "DOWNLOAD [PERSON_NAME]'S INFO CARD DOWNLOAD [PERSON_NAME]'S DONATE CARD" at bounding box center [259, 223] width 366 height 65
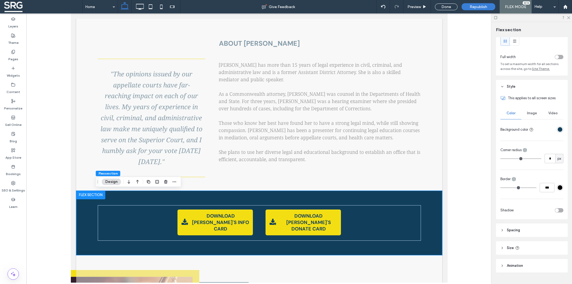
scroll to position [29, 0]
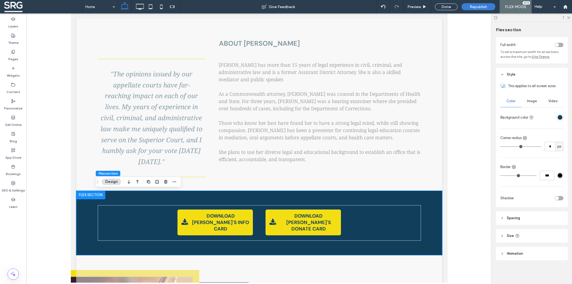
click at [499, 237] on header "Size" at bounding box center [532, 235] width 72 height 13
click at [557, 249] on span "px" at bounding box center [559, 249] width 4 height 5
click at [558, 238] on div "A" at bounding box center [556, 239] width 8 height 9
type input "*"
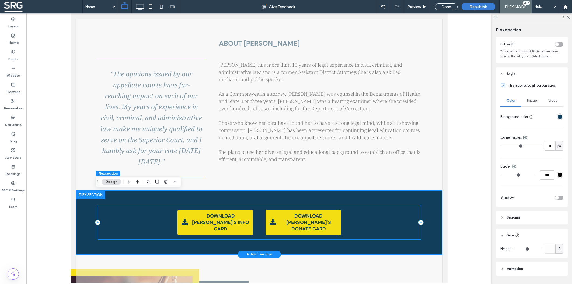
click at [415, 216] on div "DOWNLOAD [PERSON_NAME]'S INFO CARD DOWNLOAD [PERSON_NAME]'S DONATE CARD" at bounding box center [258, 222] width 323 height 34
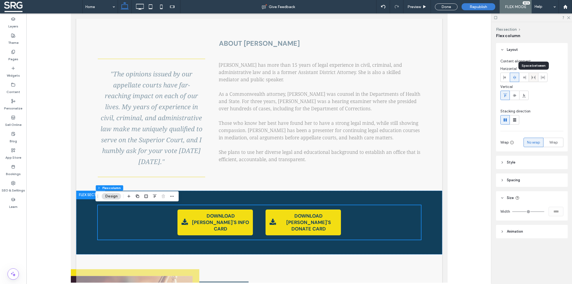
click at [531, 79] on div at bounding box center [533, 77] width 9 height 9
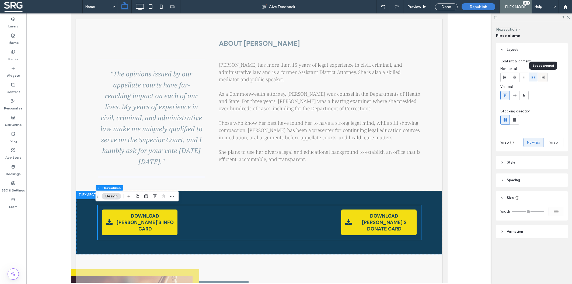
click at [541, 78] on icon at bounding box center [542, 77] width 4 height 4
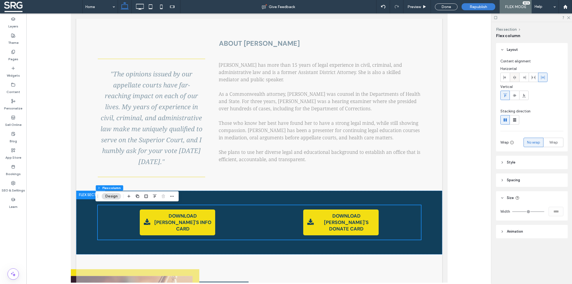
click at [514, 80] on span at bounding box center [514, 77] width 4 height 9
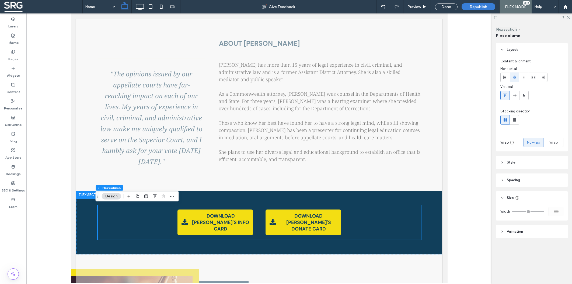
click at [501, 180] on icon at bounding box center [502, 180] width 4 height 4
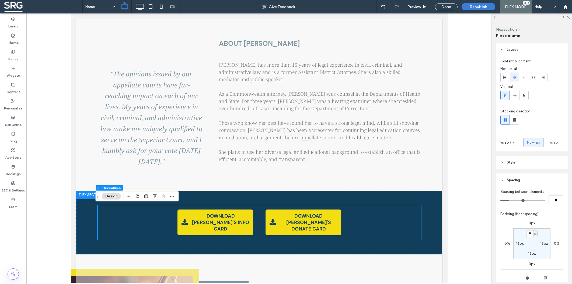
type input "*"
type input "**"
type input "*"
type input "**"
type input "*"
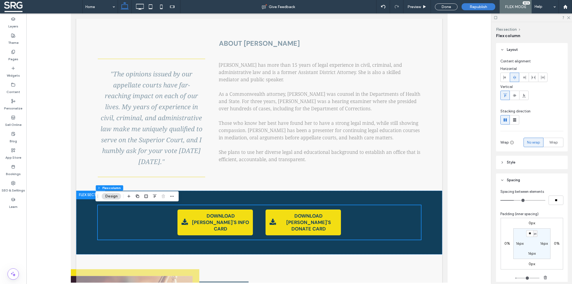
click at [513, 201] on input "range" at bounding box center [522, 200] width 45 height 1
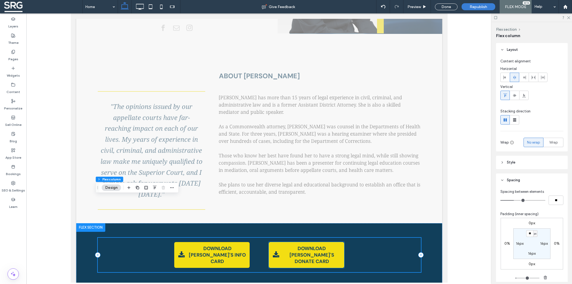
scroll to position [172, 0]
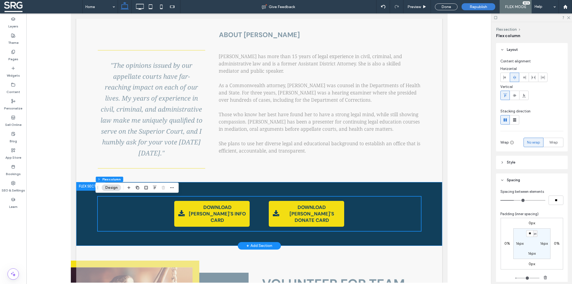
click at [423, 191] on div "DOWNLOAD [PERSON_NAME]'S INFO CARD DOWNLOAD [PERSON_NAME]'S DONATE CARD" at bounding box center [259, 214] width 366 height 64
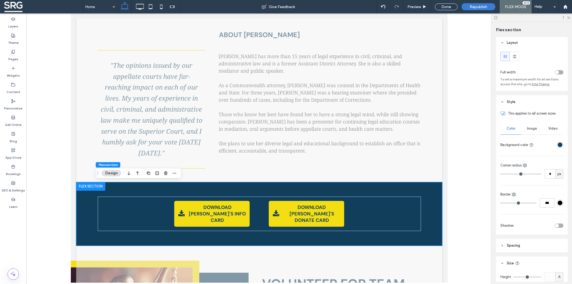
scroll to position [0, 0]
click at [530, 136] on div "Image" at bounding box center [531, 130] width 21 height 12
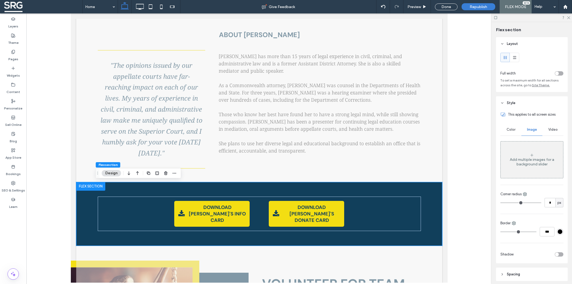
click at [528, 160] on div "Add multiple images for a background slider" at bounding box center [531, 161] width 62 height 9
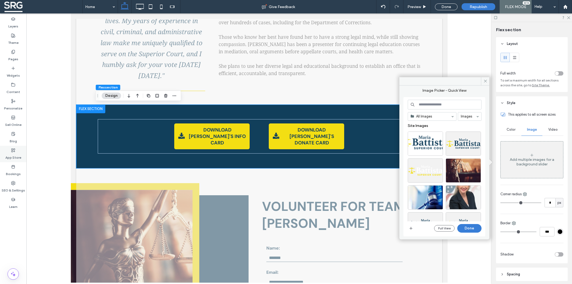
scroll to position [11, 0]
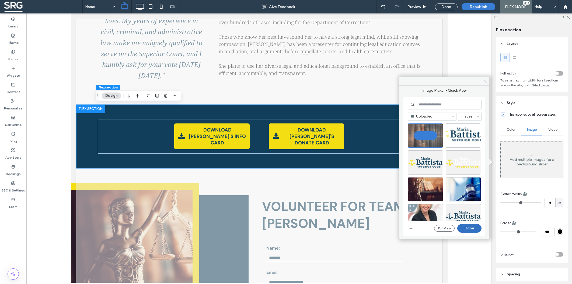
click at [471, 229] on button "Done" at bounding box center [469, 228] width 24 height 9
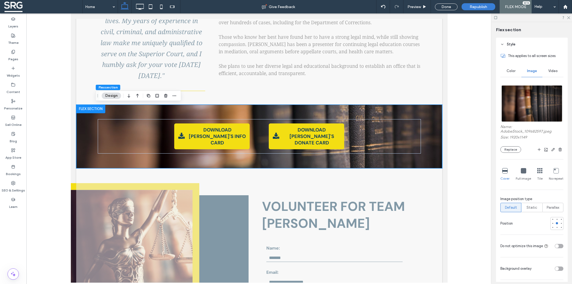
scroll to position [63, 0]
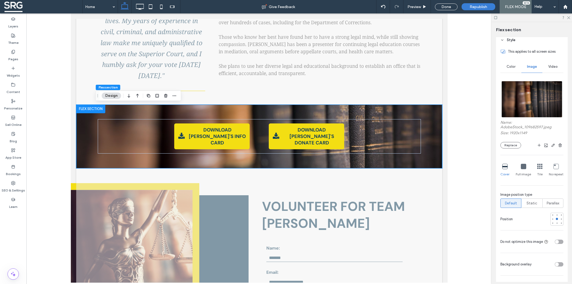
click at [557, 266] on div "toggle" at bounding box center [558, 264] width 9 height 4
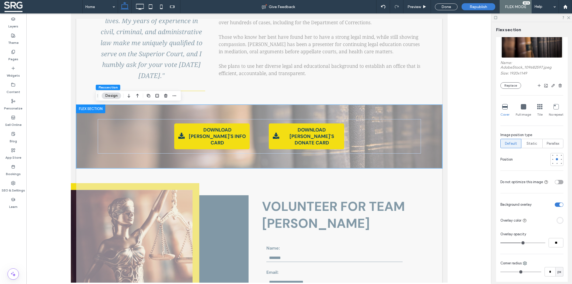
scroll to position [126, 0]
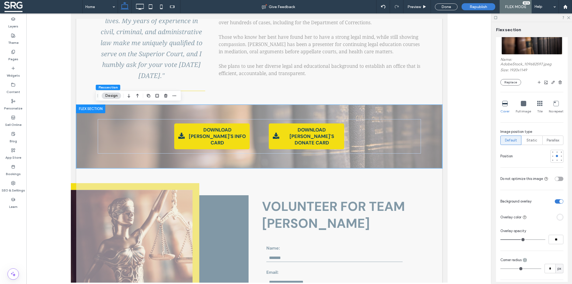
click at [557, 219] on div "rgba(255, 255, 255, 1)" at bounding box center [559, 217] width 5 height 5
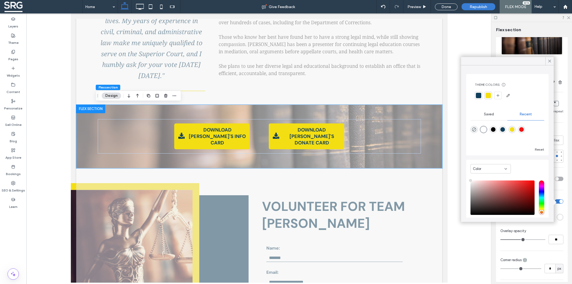
click at [478, 95] on div at bounding box center [478, 95] width 5 height 5
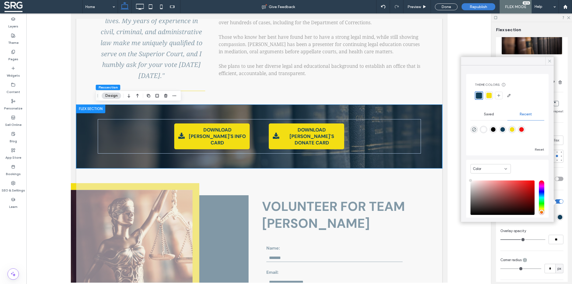
click at [551, 62] on icon at bounding box center [549, 61] width 5 height 5
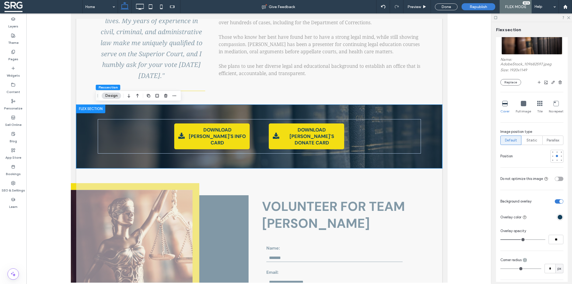
type input "**"
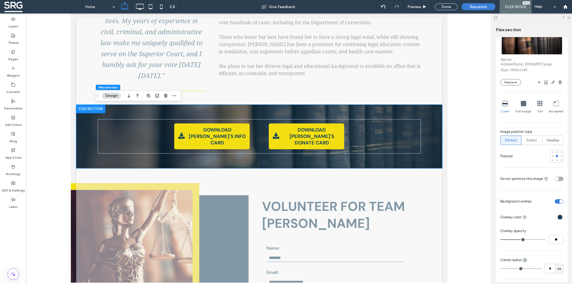
type input "**"
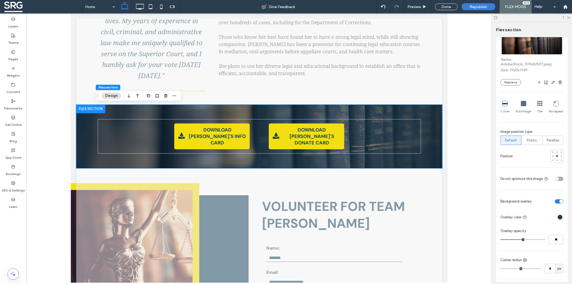
type input "**"
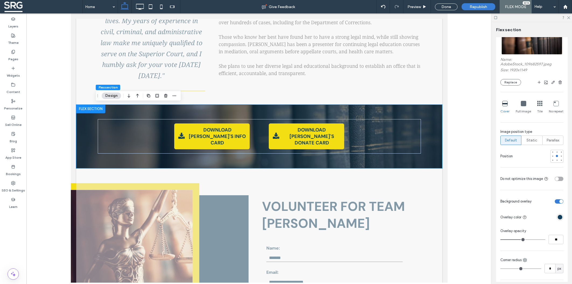
type input "**"
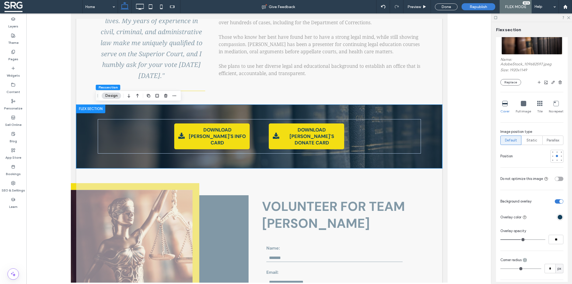
type input "**"
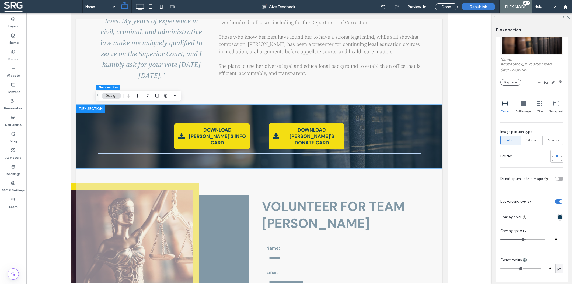
type input "**"
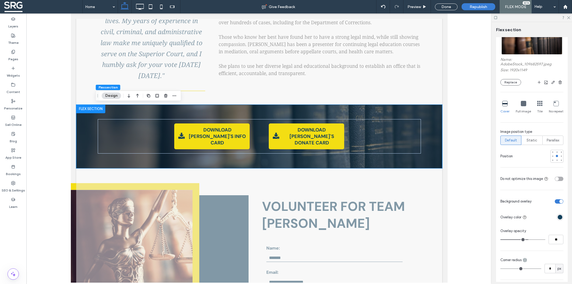
type input "**"
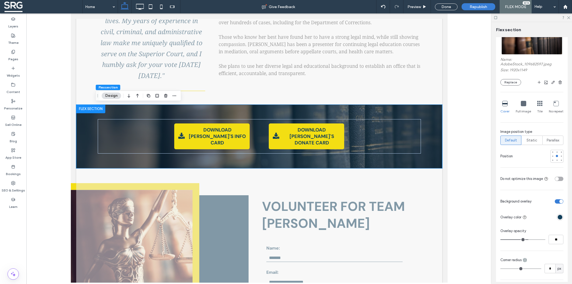
type input "**"
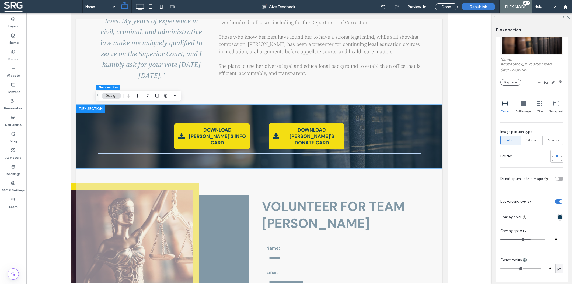
type input "**"
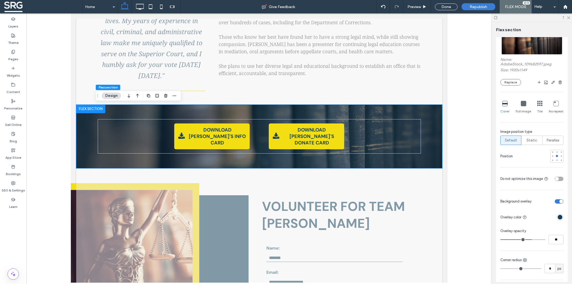
type input "**"
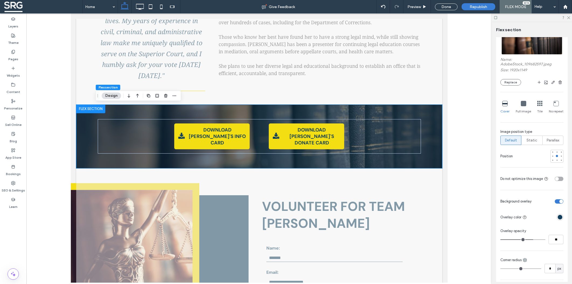
type input "**"
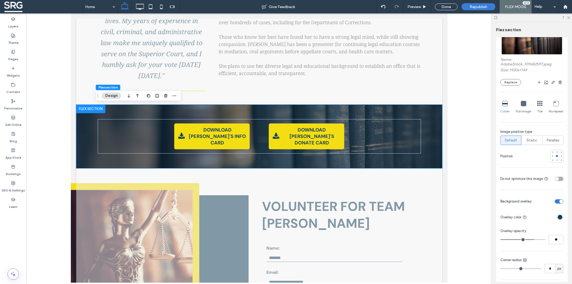
type input "**"
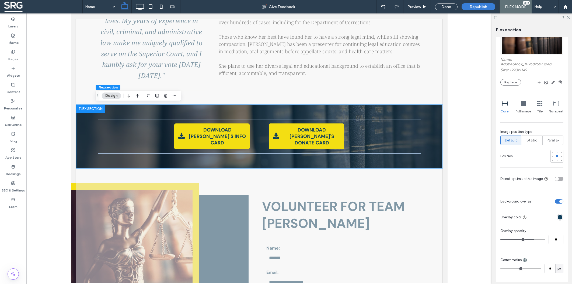
type input "**"
drag, startPoint x: 522, startPoint y: 241, endPoint x: 532, endPoint y: 242, distance: 10.4
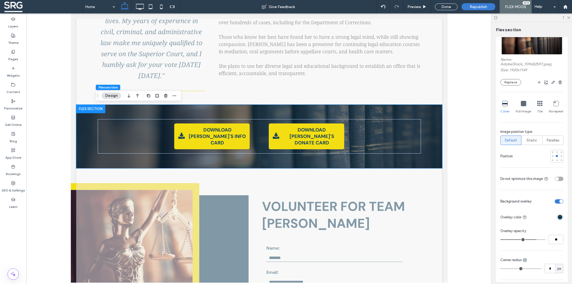
type input "**"
click at [532, 240] on input "range" at bounding box center [522, 240] width 45 height 1
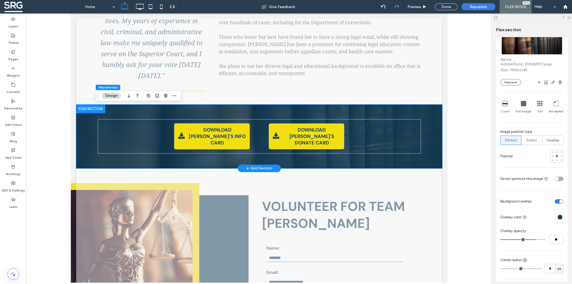
click at [246, 139] on link "DOWNLOAD [PERSON_NAME]'S INFO CARD" at bounding box center [211, 137] width 75 height 26
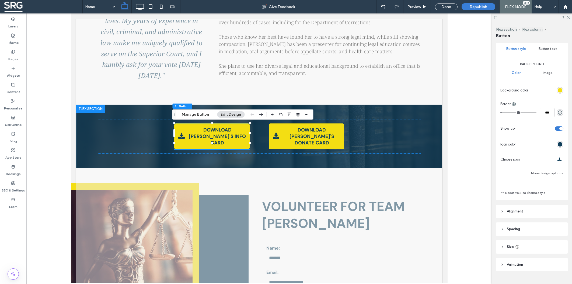
scroll to position [79, 0]
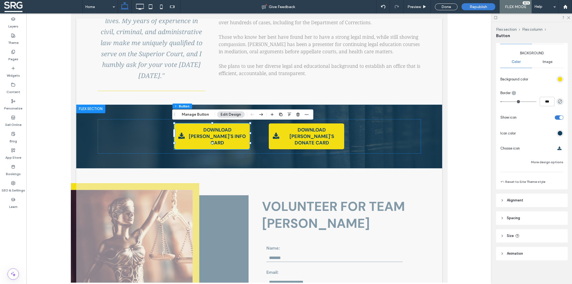
click at [502, 253] on use at bounding box center [501, 254] width 1 height 2
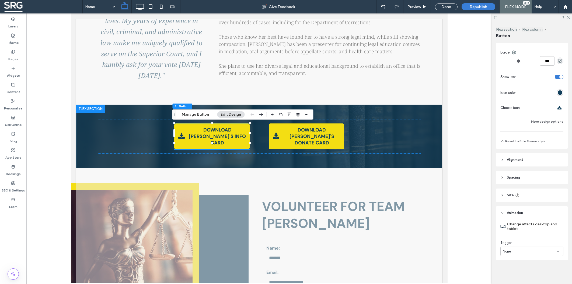
click at [528, 254] on div "None" at bounding box center [529, 251] width 54 height 5
click at [526, 271] on div "Frame Style Primary Secondary Select Layout Button style Button text Background…" at bounding box center [533, 162] width 75 height 239
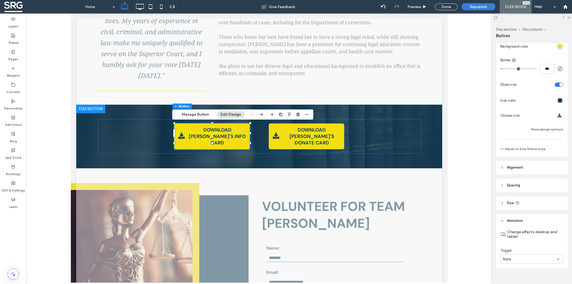
scroll to position [110, 0]
click at [546, 129] on button "More design options" at bounding box center [547, 131] width 32 height 6
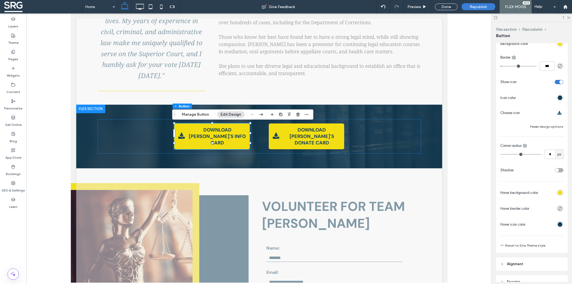
scroll to position [115, 0]
click at [554, 168] on div "toggle" at bounding box center [558, 169] width 9 height 4
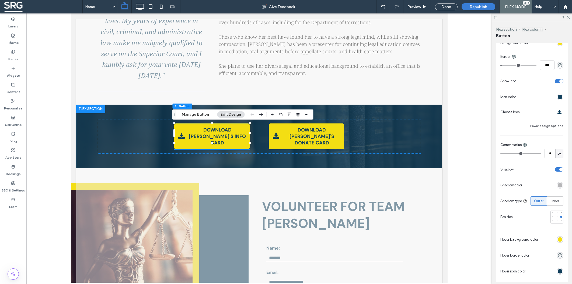
click at [557, 185] on div "rgba(0, 0, 0, 0.25)" at bounding box center [559, 185] width 5 height 5
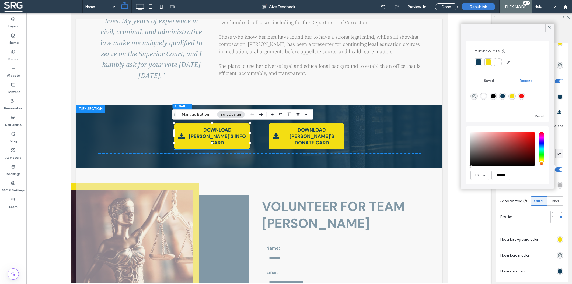
click at [532, 193] on div "Background Color Image Background color Border *** Show icon Icon color Choose …" at bounding box center [531, 145] width 63 height 262
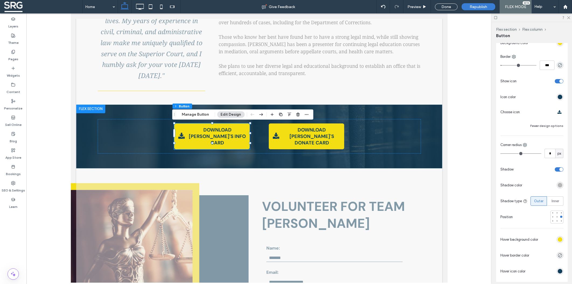
click at [557, 185] on div "rgba(0, 0, 0, 0.25)" at bounding box center [559, 185] width 5 height 5
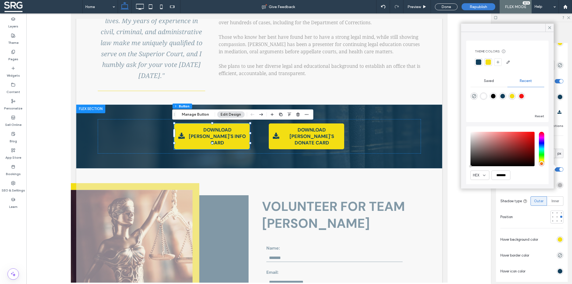
click at [495, 96] on div "rgba(0, 0, 0, 1)" at bounding box center [493, 96] width 5 height 5
type input "***"
type input "****"
click at [555, 217] on div at bounding box center [556, 217] width 2 height 2
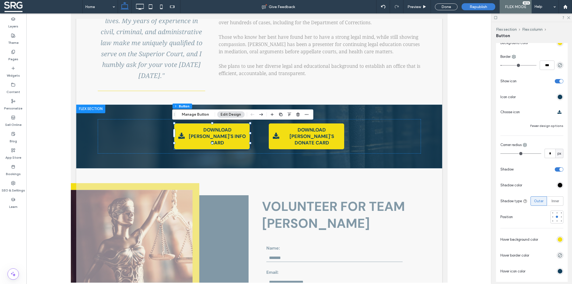
click at [533, 215] on div at bounding box center [539, 217] width 48 height 13
click at [335, 141] on link "DOWNLOAD [PERSON_NAME]'S DONATE CARD" at bounding box center [305, 137] width 75 height 26
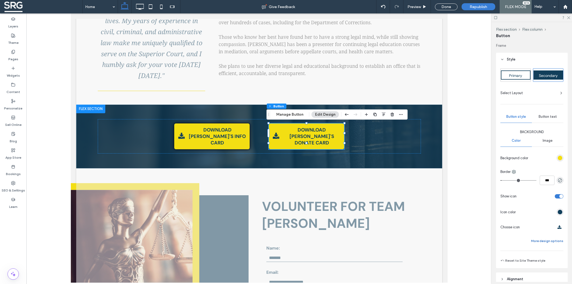
click at [544, 240] on button "More design options" at bounding box center [547, 241] width 32 height 6
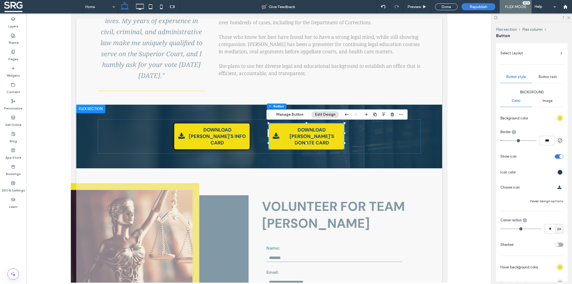
scroll to position [73, 0]
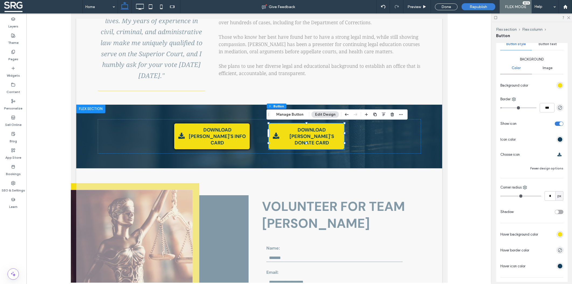
click at [555, 212] on div "toggle" at bounding box center [557, 212] width 4 height 4
click at [557, 227] on div "rgba(0, 0, 0, 0.25)" at bounding box center [559, 228] width 5 height 5
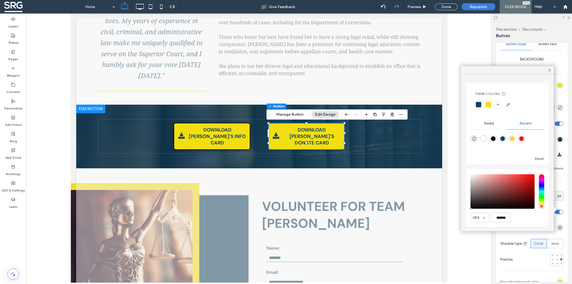
click at [494, 139] on div "rgba(0, 0, 0, 1)" at bounding box center [493, 138] width 5 height 5
type input "***"
type input "****"
drag, startPoint x: 552, startPoint y: 70, endPoint x: 551, endPoint y: 72, distance: 2.8
click at [551, 70] on div at bounding box center [549, 70] width 8 height 8
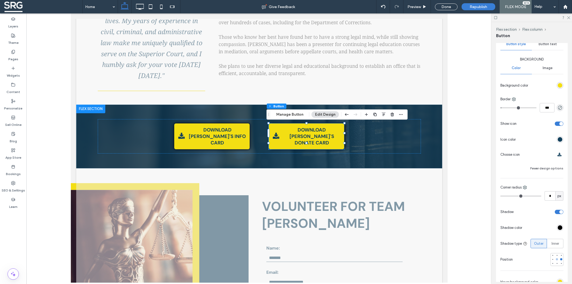
click at [555, 260] on div at bounding box center [556, 259] width 2 height 2
click at [422, 95] on div "Double click to exit Flex Mode" at bounding box center [259, 37] width 366 height 136
click at [555, 256] on div at bounding box center [556, 255] width 2 height 2
click at [555, 260] on div at bounding box center [556, 259] width 2 height 2
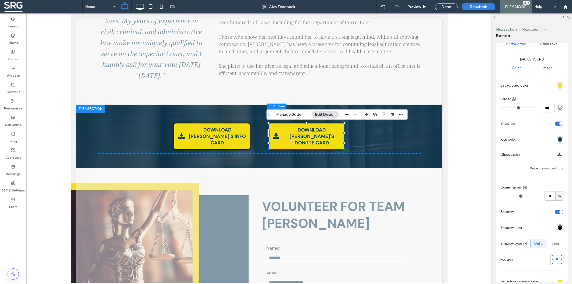
click at [464, 213] on div at bounding box center [258, 147] width 465 height 269
click at [478, 85] on div at bounding box center [258, 147] width 465 height 269
click at [445, 6] on div "Done" at bounding box center [446, 6] width 23 height 7
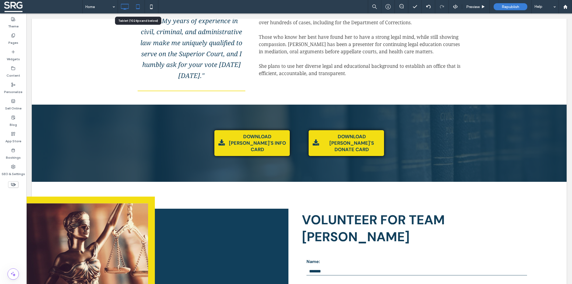
click at [136, 6] on icon at bounding box center [137, 6] width 11 height 11
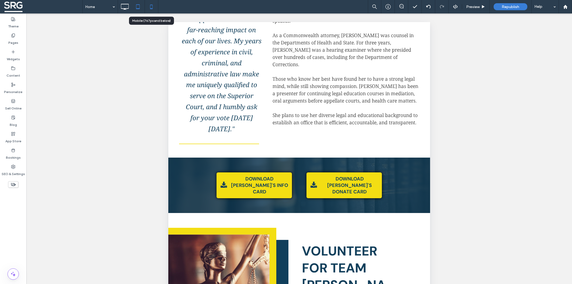
click at [152, 9] on use at bounding box center [151, 7] width 2 height 4
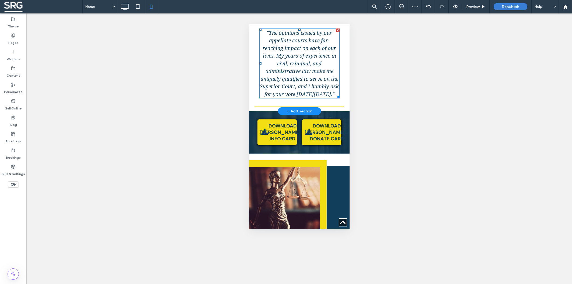
scroll to position [474, 0]
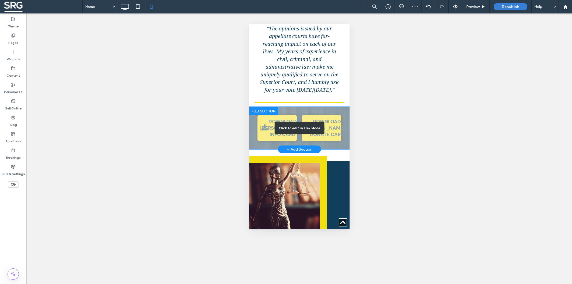
click at [340, 134] on div "Click to edit in Flex Mode" at bounding box center [299, 128] width 100 height 43
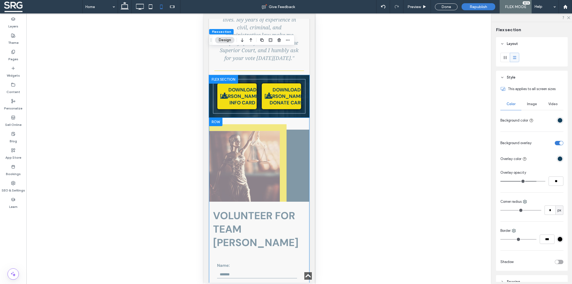
scroll to position [498, 0]
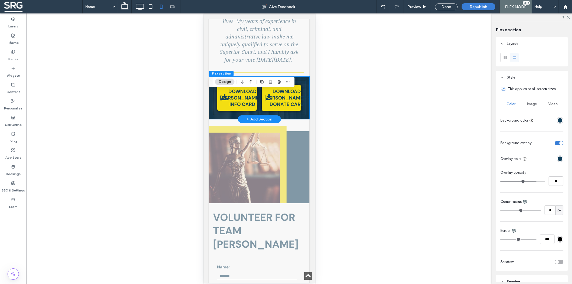
click at [299, 100] on div "DOWNLOAD [PERSON_NAME]'S INFO CARD DOWNLOAD [PERSON_NAME]'S DONATE CARD" at bounding box center [259, 98] width 92 height 34
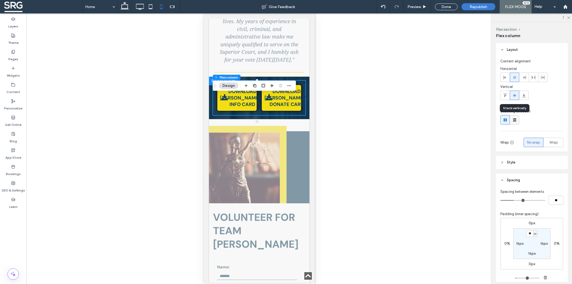
click at [516, 119] on use at bounding box center [514, 119] width 3 height 3
type input "**"
type input "****"
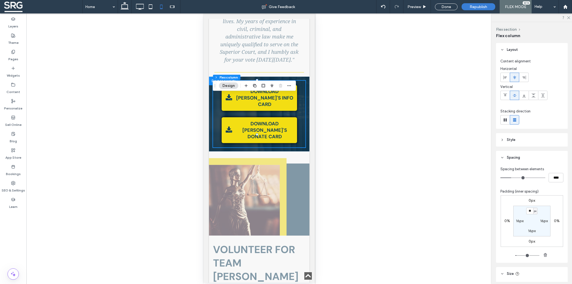
click at [157, 60] on div "Unhide? Yes Unhide? Yes Unhide? Yes Unhide? Yes Unhide? Yes Unhide? Yes Unhide?…" at bounding box center [258, 148] width 465 height 271
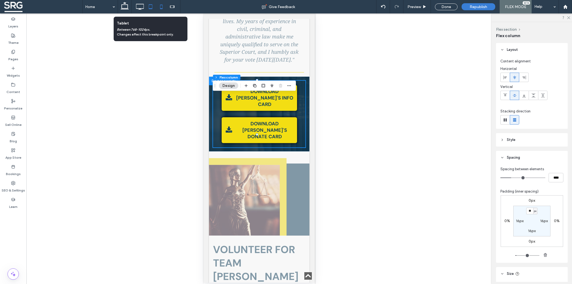
click at [152, 7] on icon at bounding box center [150, 6] width 11 height 11
type input "*"
type input "**"
type input "***"
type input "****"
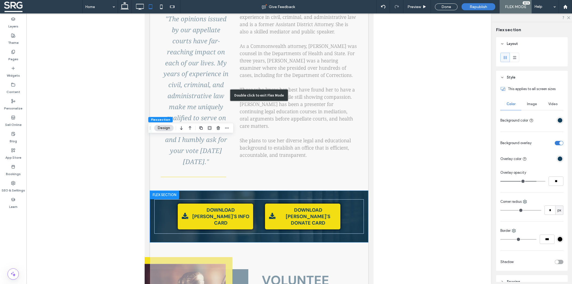
scroll to position [159, 0]
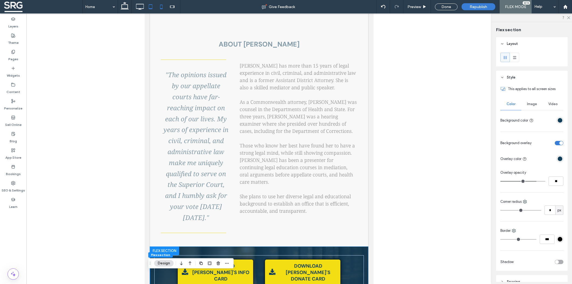
click at [162, 6] on icon at bounding box center [161, 6] width 11 height 11
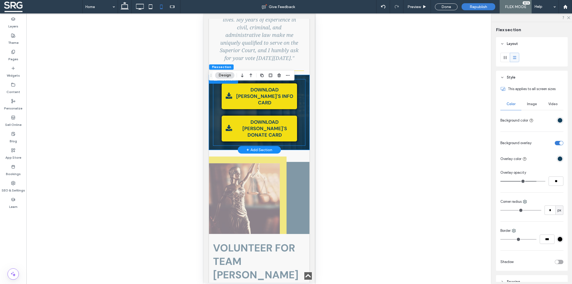
scroll to position [506, 0]
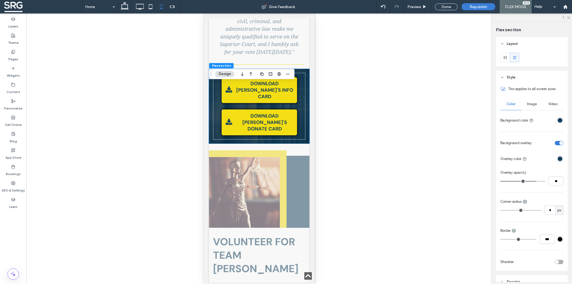
click at [373, 128] on div "Unhide? Yes Unhide? Yes Unhide? Yes Unhide? Yes Unhide? Yes Unhide? Yes Unhide?…" at bounding box center [258, 148] width 465 height 271
click at [445, 7] on div "Done" at bounding box center [446, 6] width 23 height 7
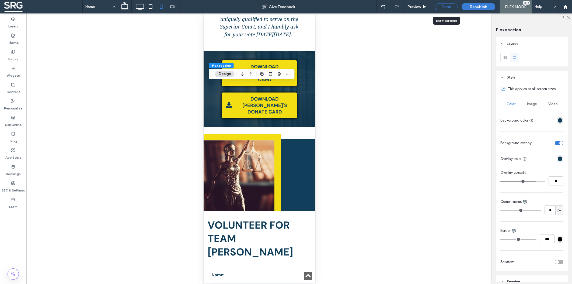
scroll to position [536, 0]
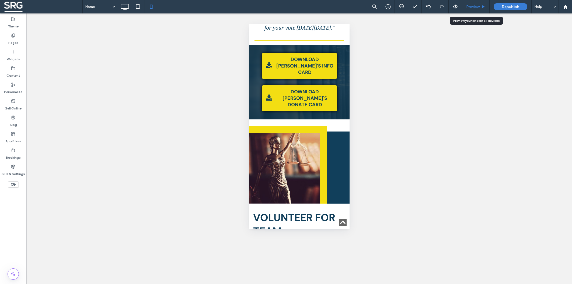
click at [472, 5] on span "Preview" at bounding box center [472, 7] width 13 height 5
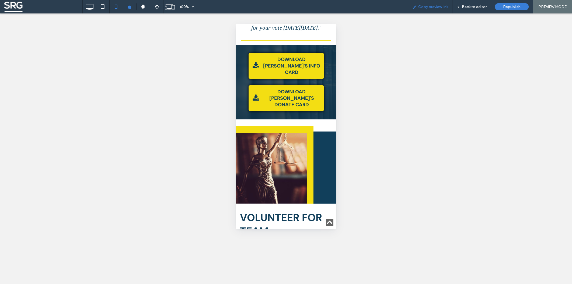
click at [440, 6] on span "Copy preview link" at bounding box center [433, 7] width 30 height 5
